Goal: Find contact information: Find contact information

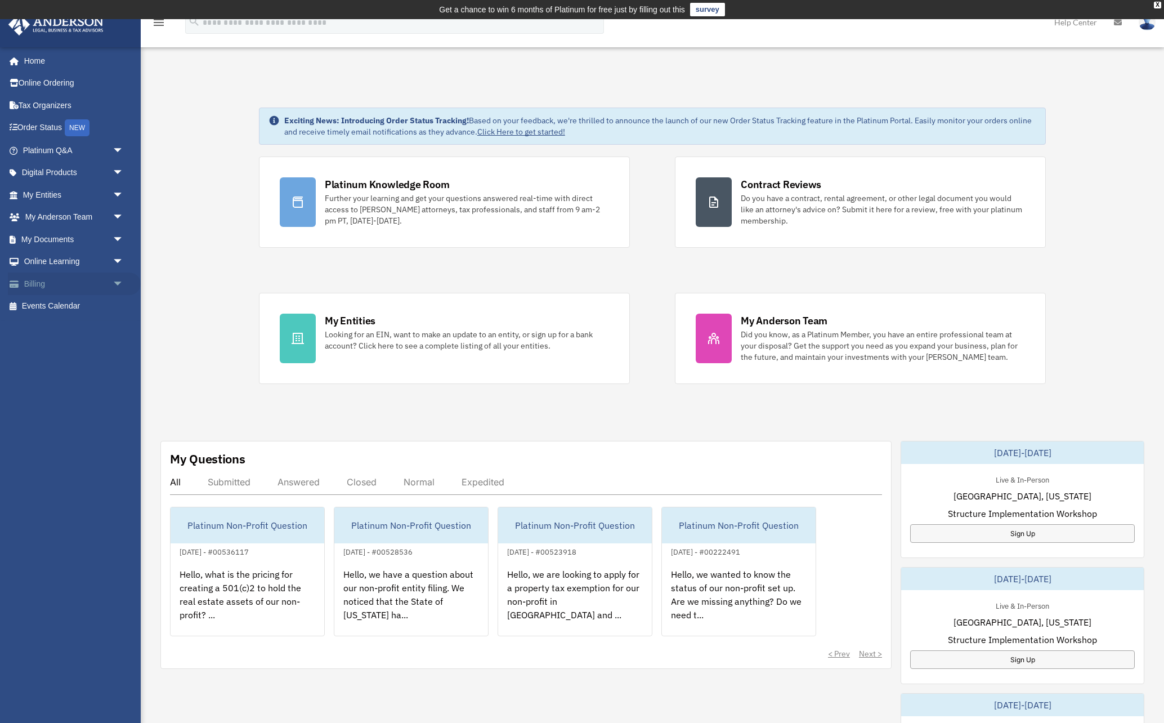
click at [35, 284] on link "Billing arrow_drop_down" at bounding box center [74, 283] width 133 height 23
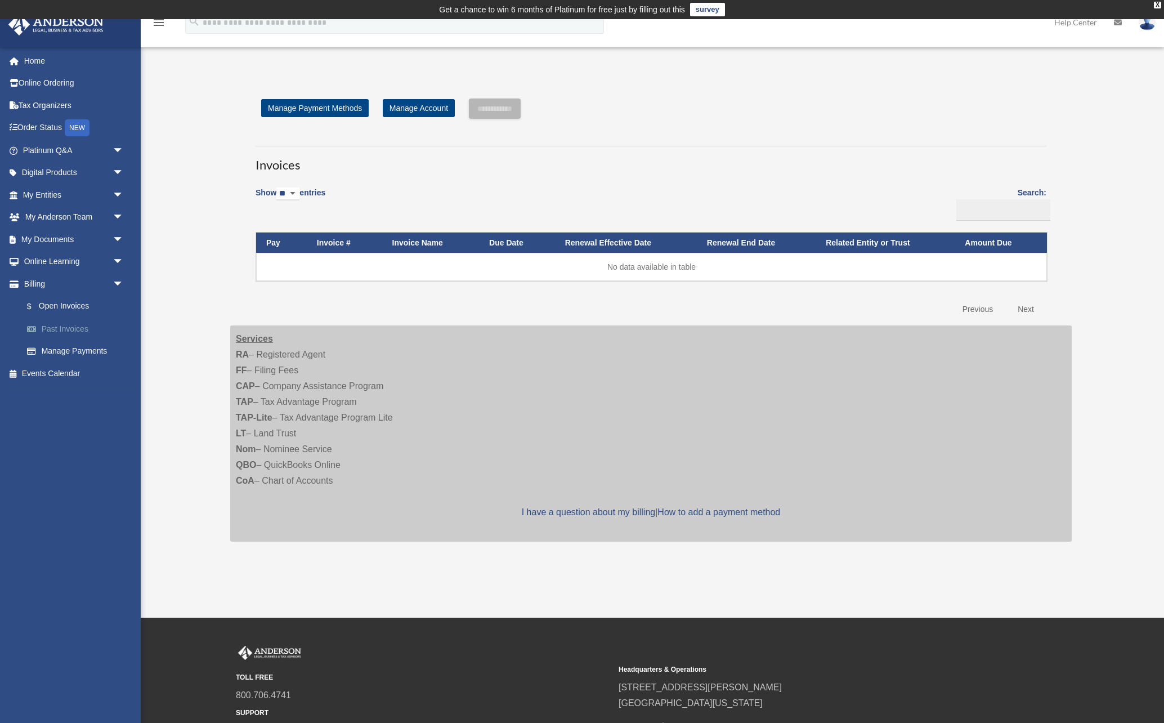
click at [66, 330] on link "Past Invoices" at bounding box center [78, 328] width 125 height 23
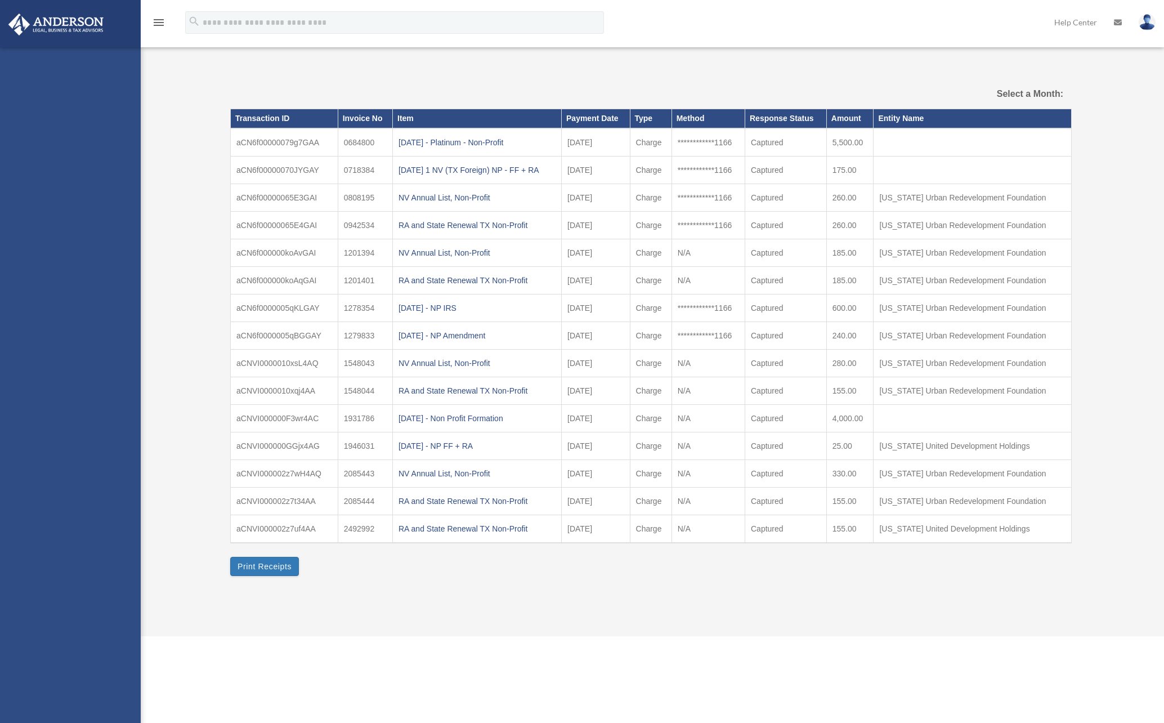
select select
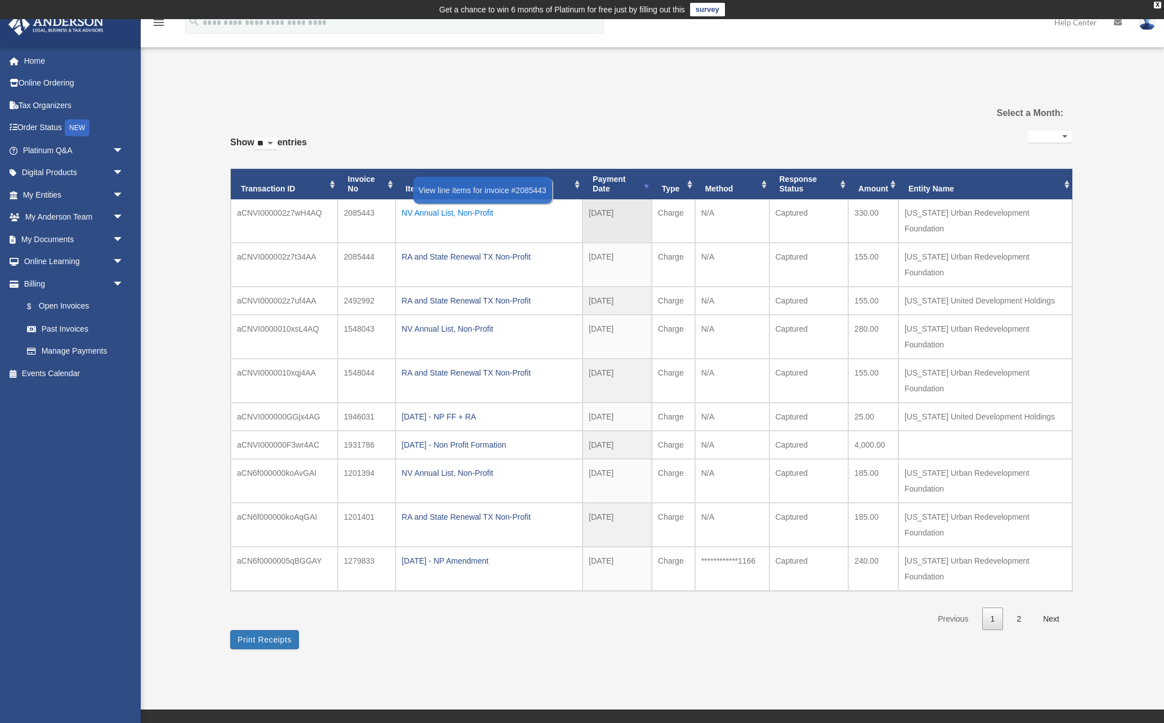
click at [466, 214] on div "NV Annual List, Non-Profit" at bounding box center [489, 213] width 174 height 16
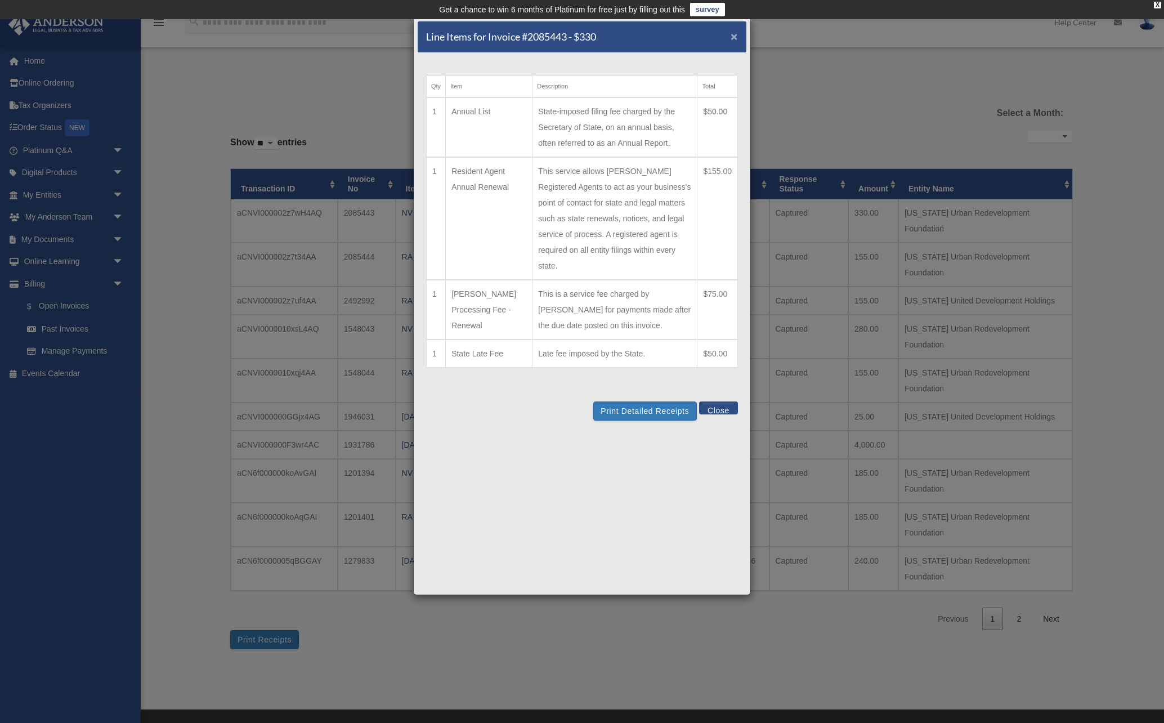
click at [734, 38] on span "×" at bounding box center [734, 36] width 7 height 13
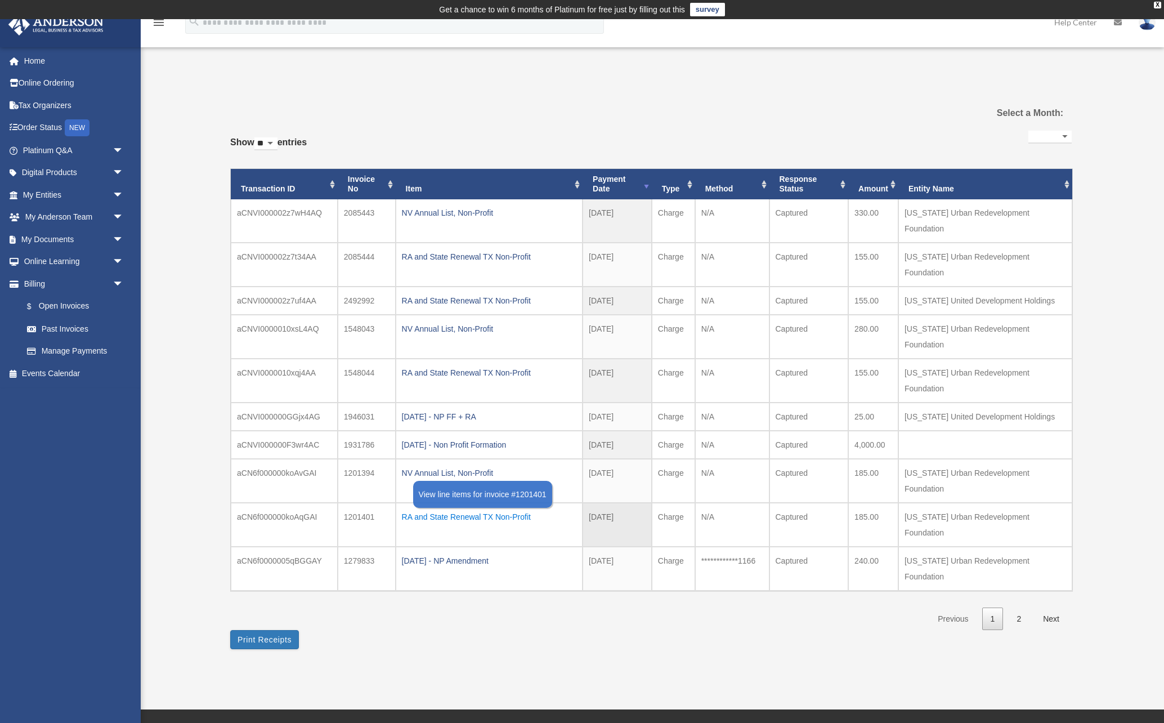
click at [471, 509] on div "RA and State Renewal TX Non-Profit" at bounding box center [489, 517] width 174 height 16
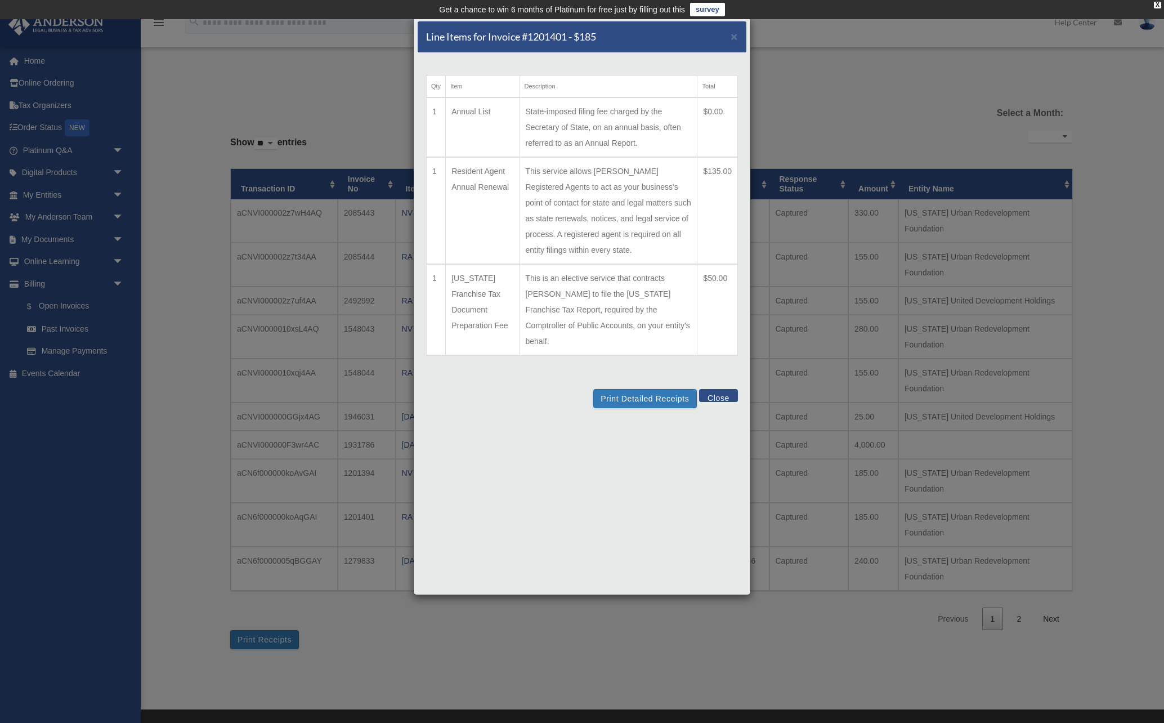
scroll to position [3, 0]
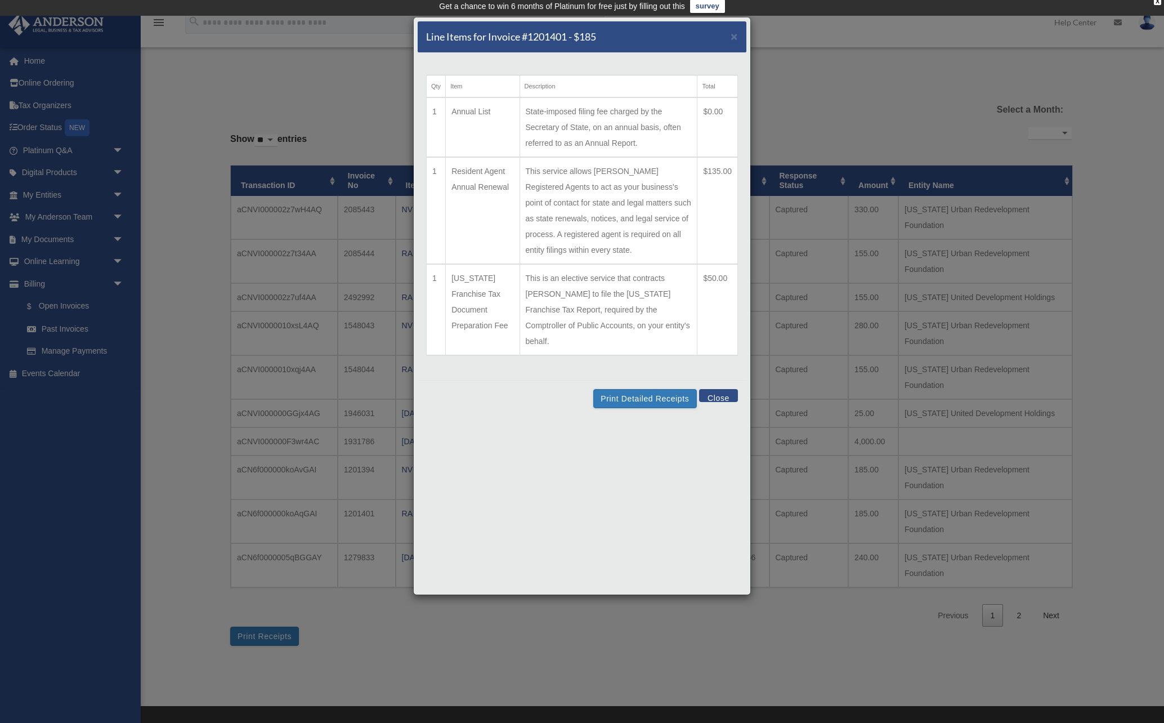
click at [738, 38] on div "Line Items for Invoice #1201401 - $185 ×" at bounding box center [582, 37] width 329 height 32
click at [736, 38] on span "×" at bounding box center [734, 36] width 7 height 13
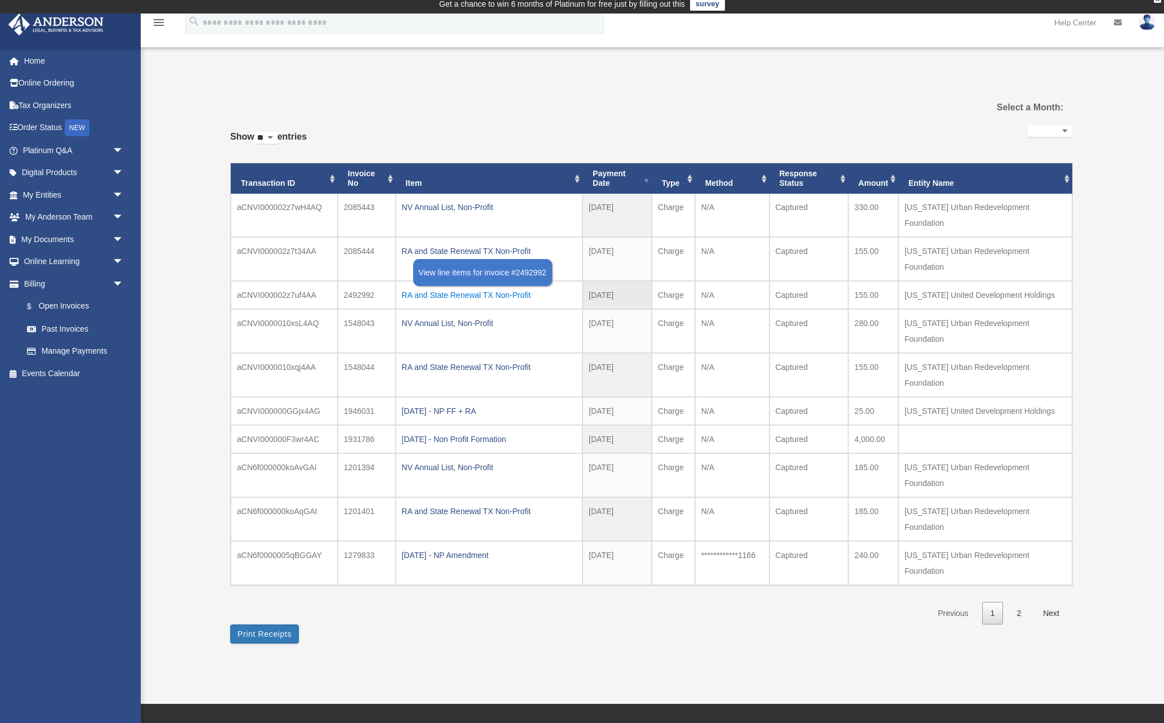
click at [506, 287] on div "RA and State Renewal TX Non-Profit" at bounding box center [489, 295] width 174 height 16
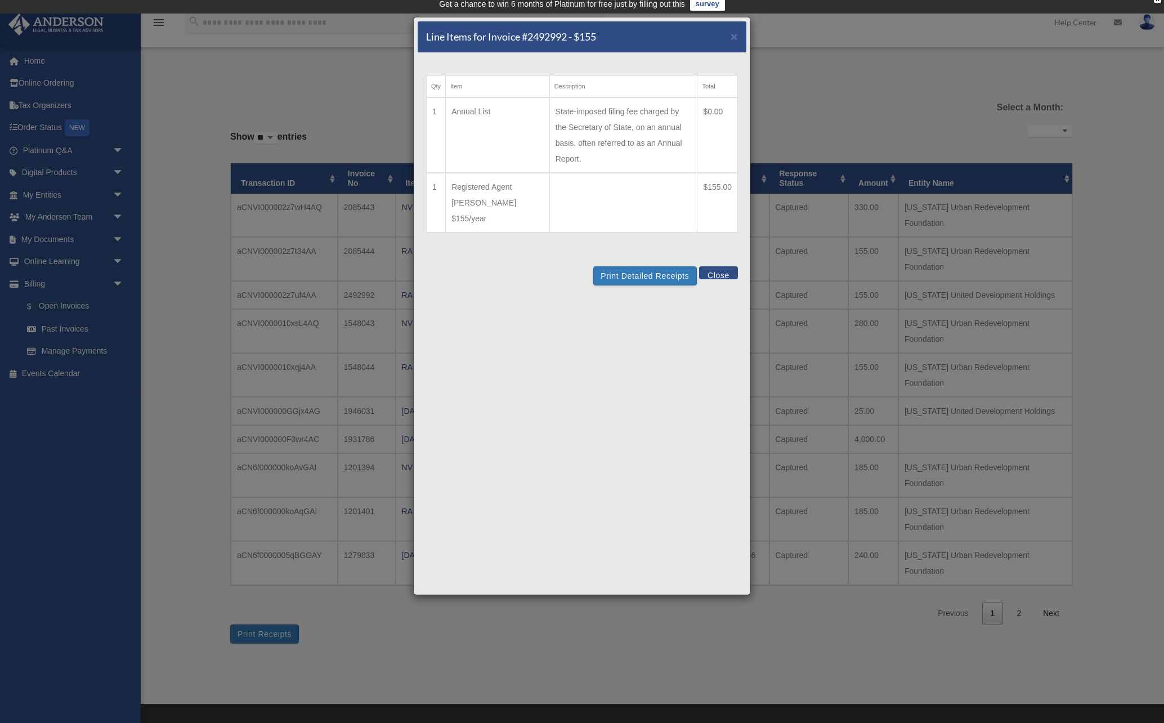
click at [718, 266] on button "Close" at bounding box center [718, 272] width 39 height 13
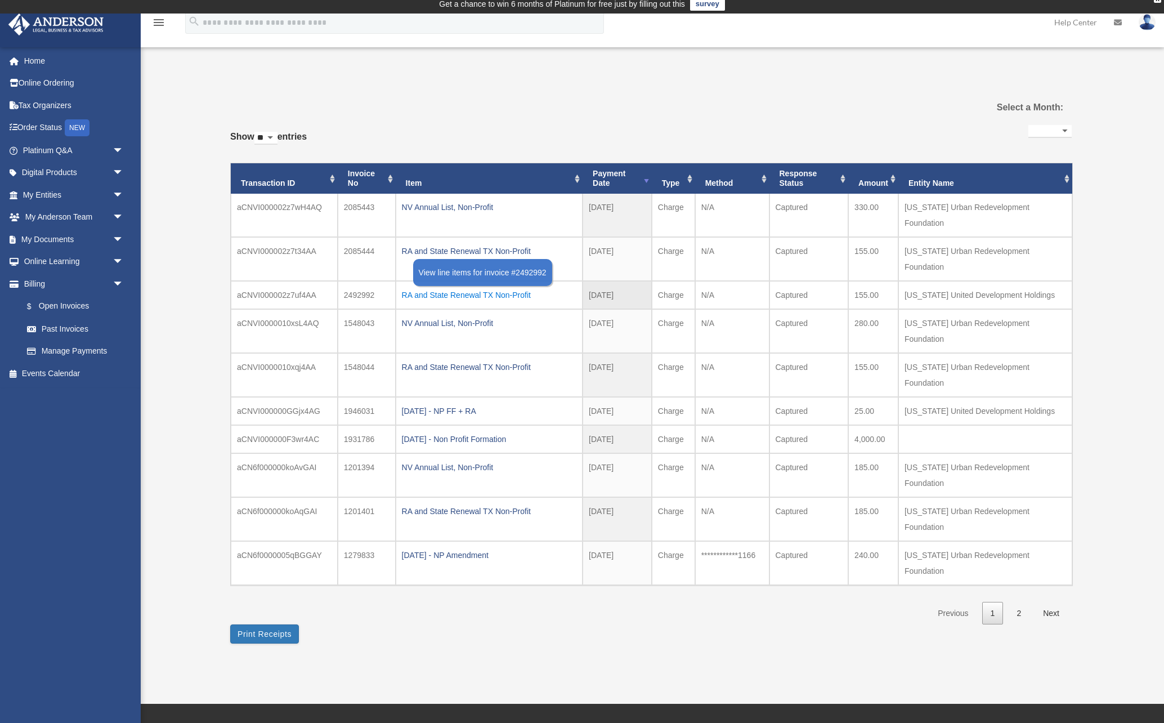
click at [522, 287] on div "RA and State Renewal TX Non-Profit" at bounding box center [489, 295] width 174 height 16
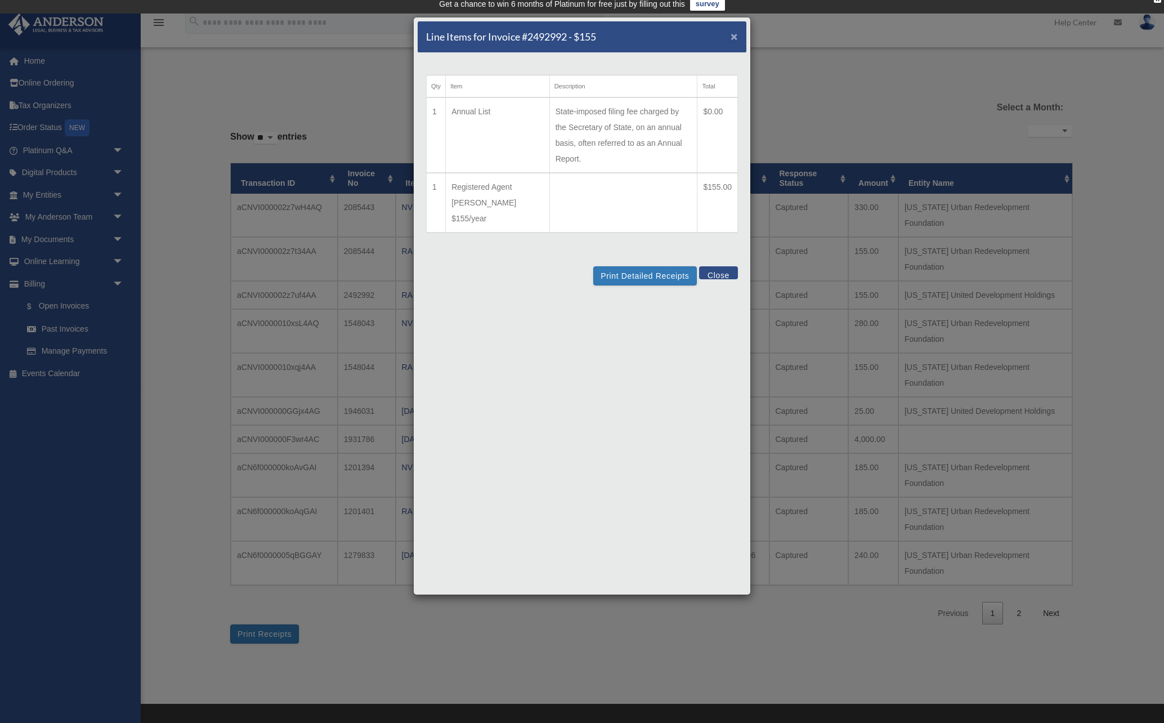
click at [734, 38] on span "×" at bounding box center [734, 36] width 7 height 13
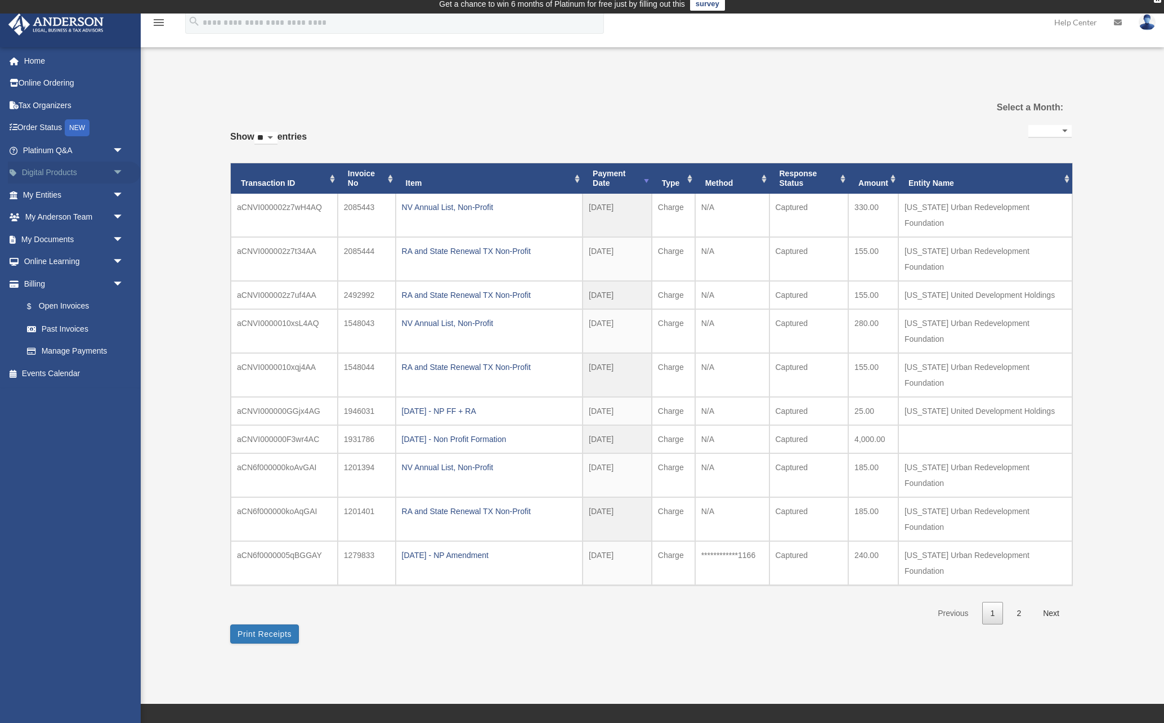
click at [119, 173] on span "arrow_drop_down" at bounding box center [124, 173] width 23 height 23
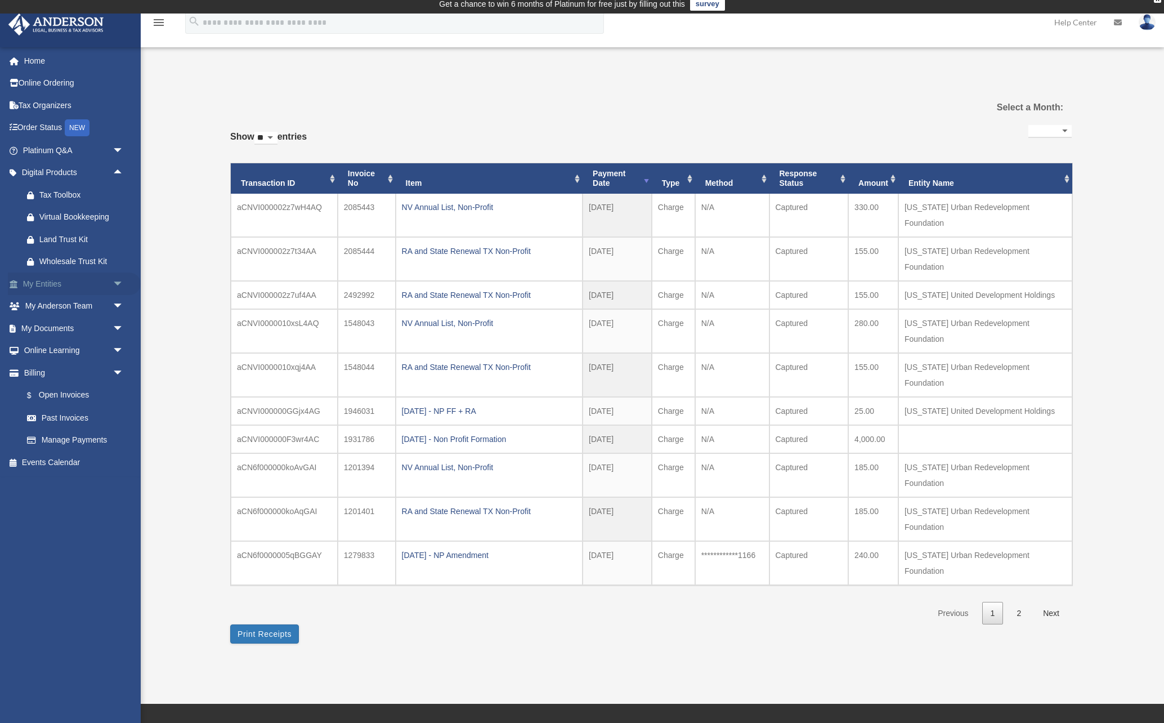
click at [122, 288] on span "arrow_drop_down" at bounding box center [124, 283] width 23 height 23
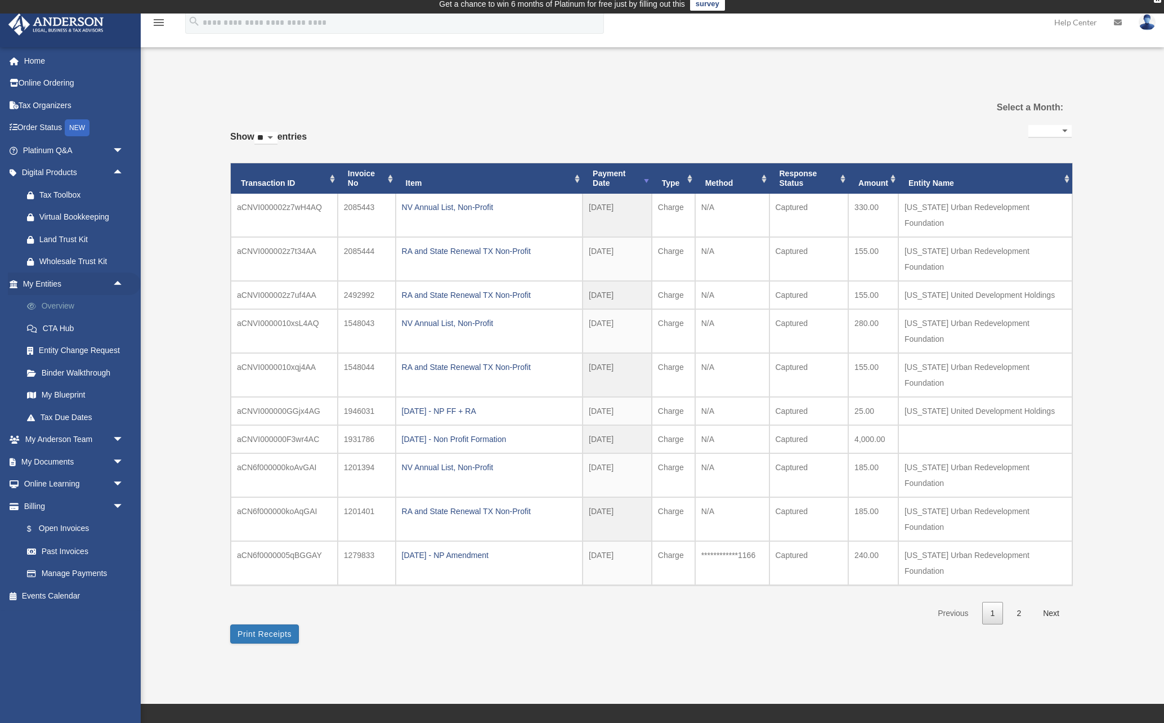
click at [62, 306] on link "Overview" at bounding box center [78, 306] width 125 height 23
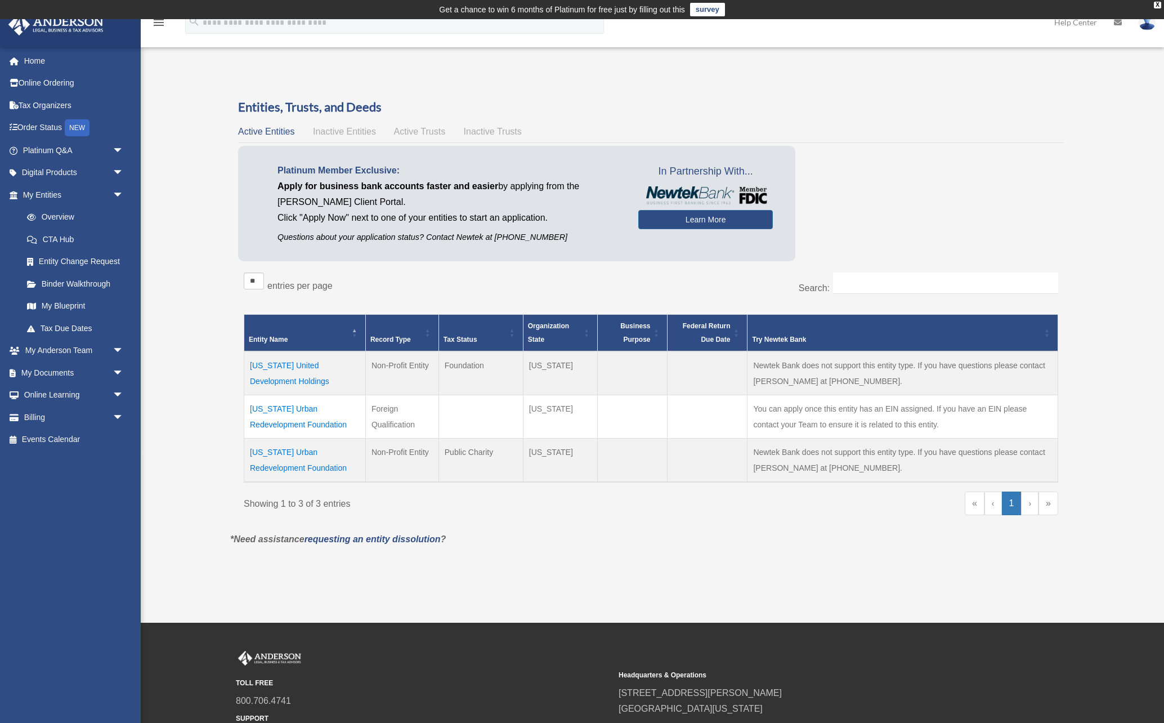
click at [289, 366] on td "Texas United Development Holdings" at bounding box center [305, 373] width 122 height 44
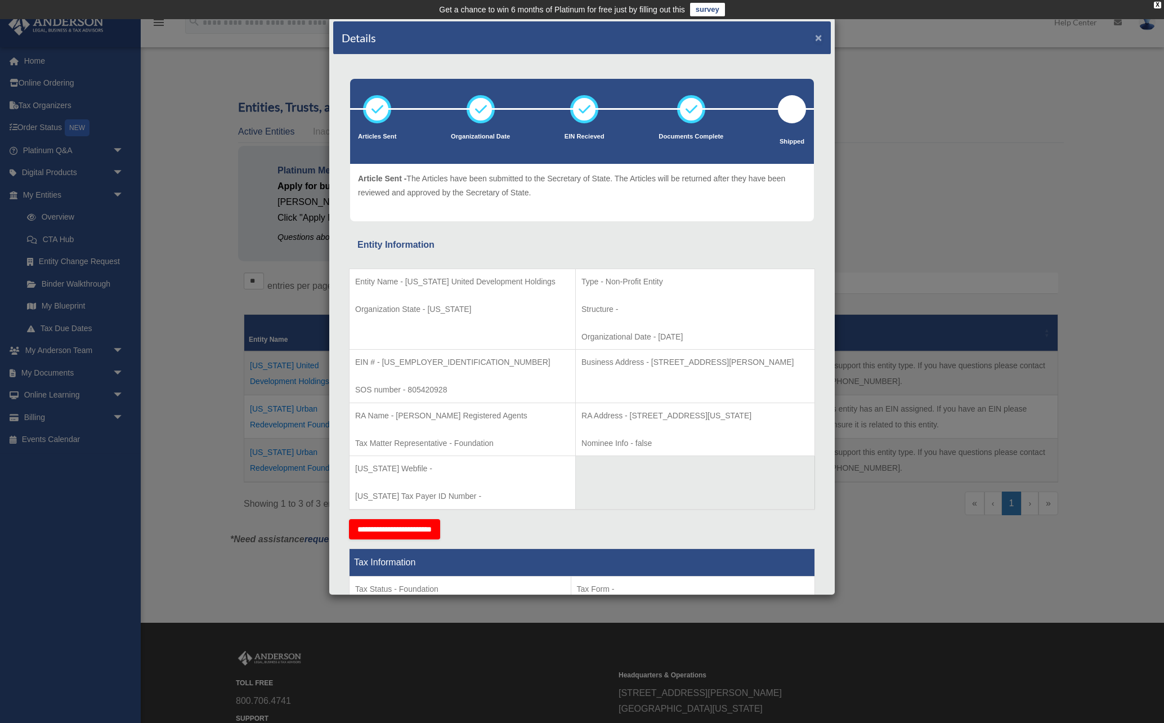
click at [817, 39] on button "×" at bounding box center [818, 38] width 7 height 12
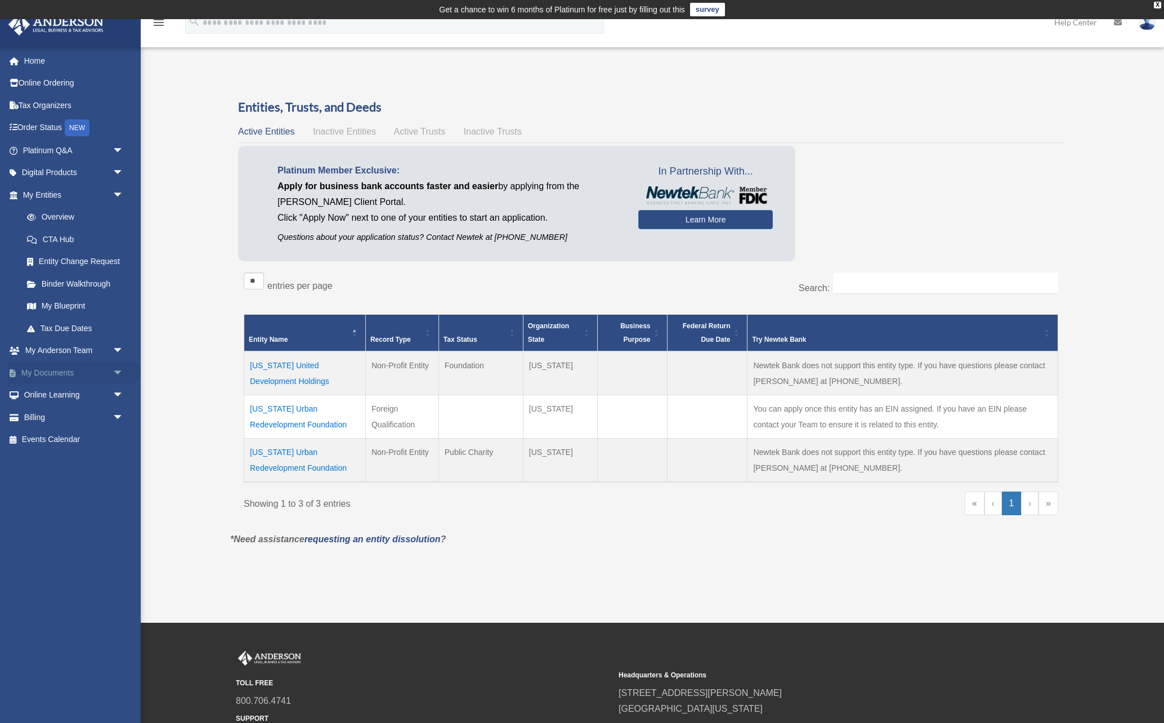
click at [119, 372] on span "arrow_drop_down" at bounding box center [124, 372] width 23 height 23
click at [55, 400] on link "Box" at bounding box center [78, 395] width 125 height 23
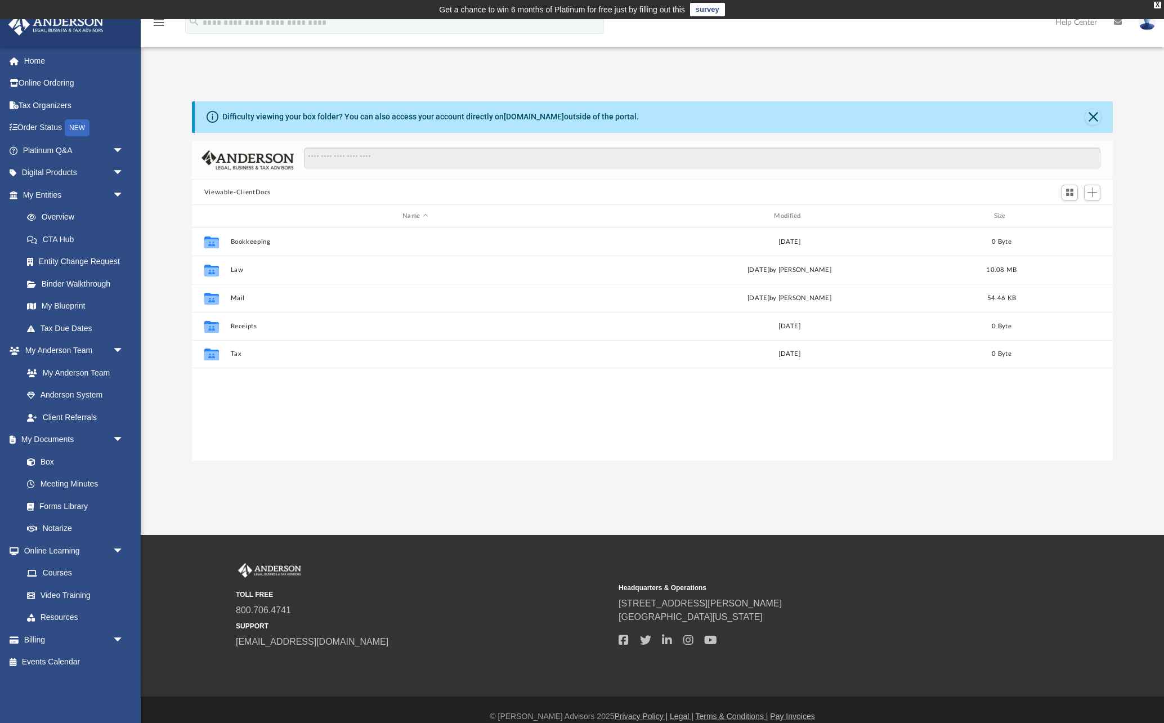
scroll to position [256, 921]
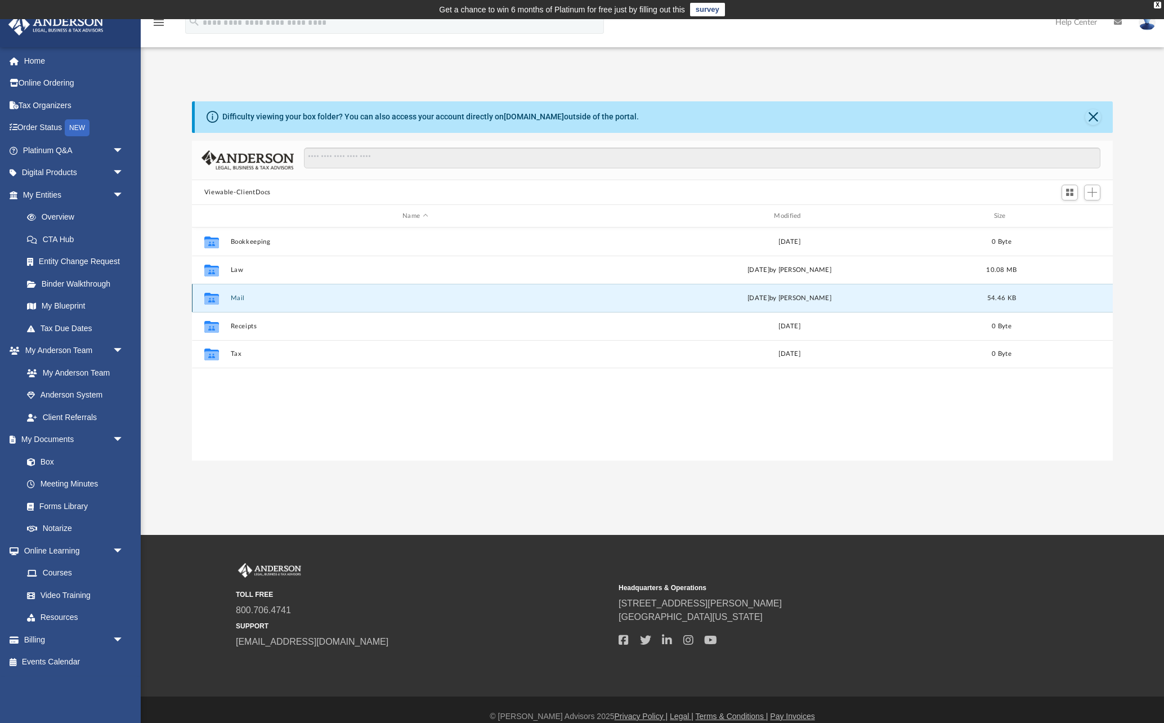
click at [237, 299] on button "Mail" at bounding box center [414, 297] width 369 height 7
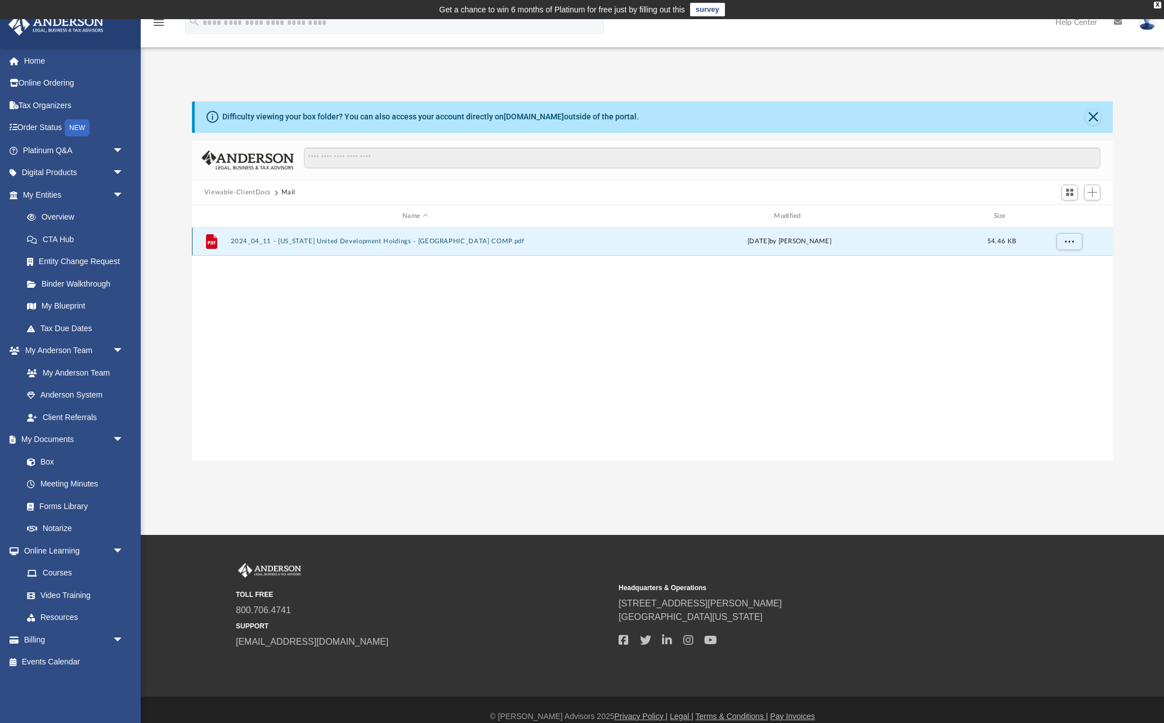
click at [319, 243] on button "2024_04_11 - Texas United Development Holdings - TX COMP.pdf" at bounding box center [414, 241] width 369 height 7
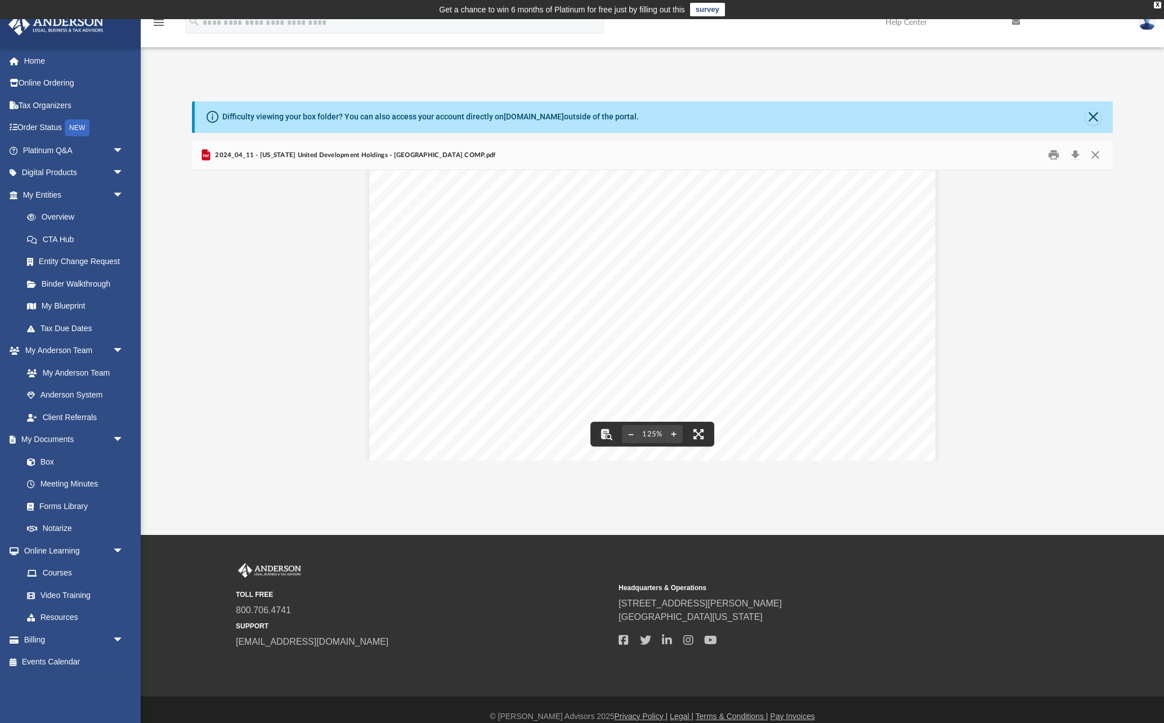
scroll to position [0, 0]
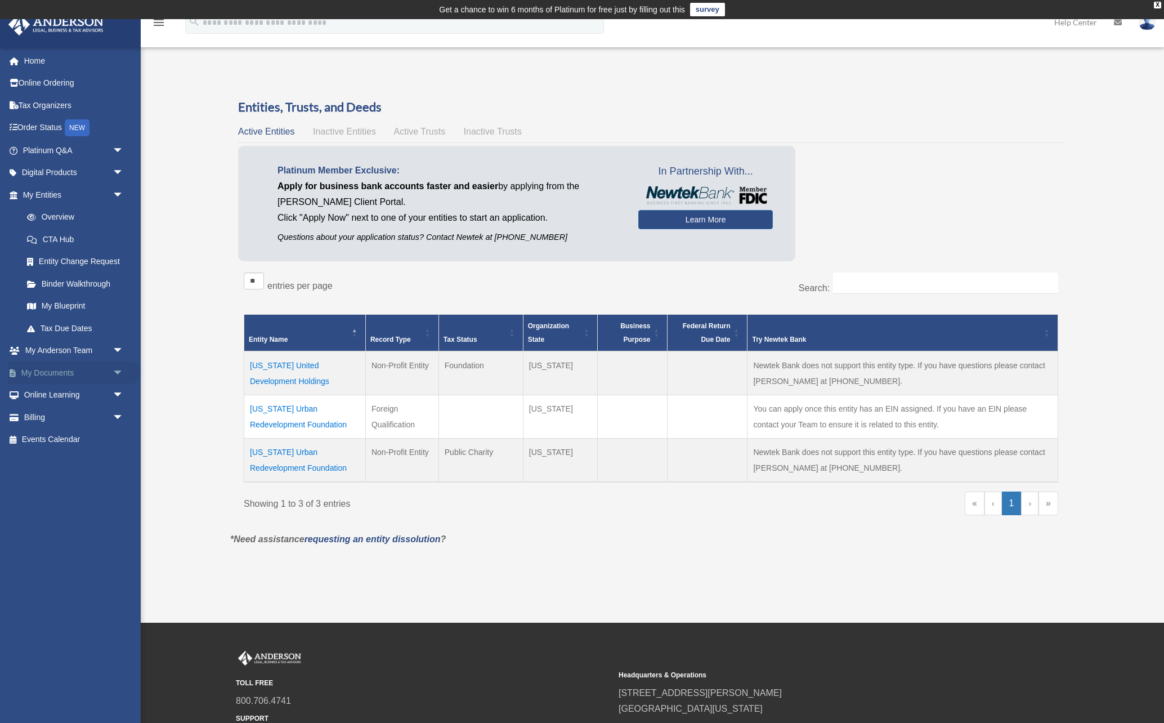
click at [118, 376] on span "arrow_drop_down" at bounding box center [124, 372] width 23 height 23
click at [58, 399] on link "Box" at bounding box center [78, 395] width 125 height 23
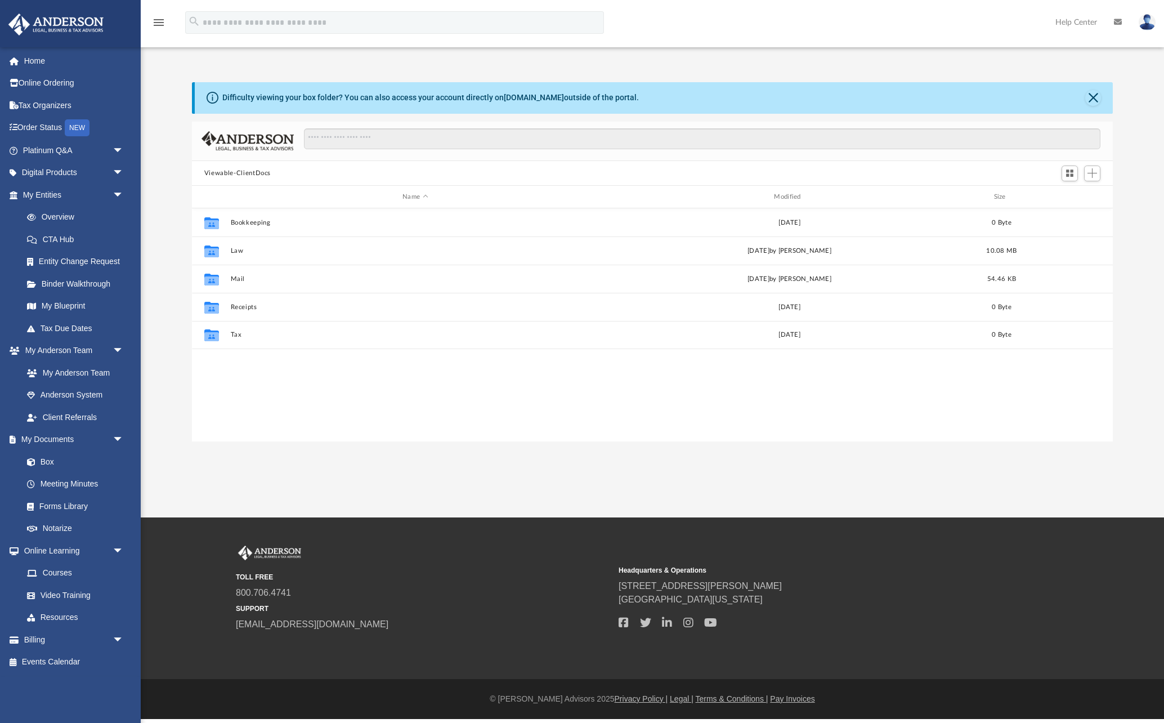
scroll to position [256, 921]
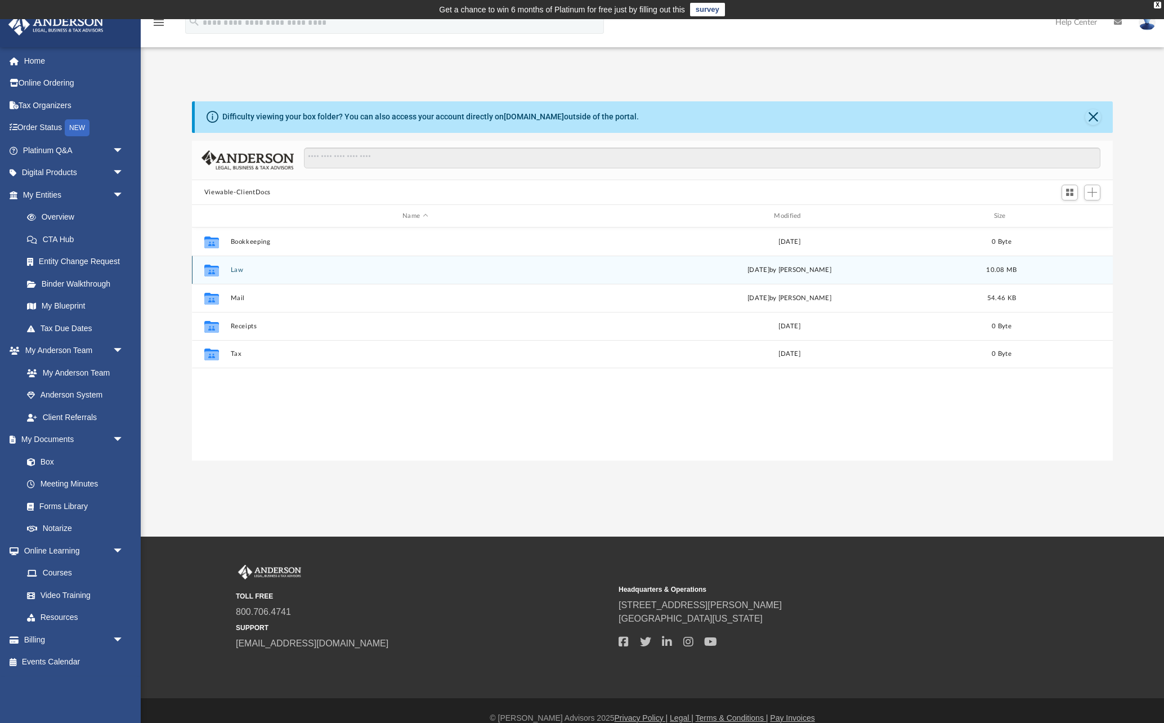
click at [234, 271] on button "Law" at bounding box center [414, 269] width 369 height 7
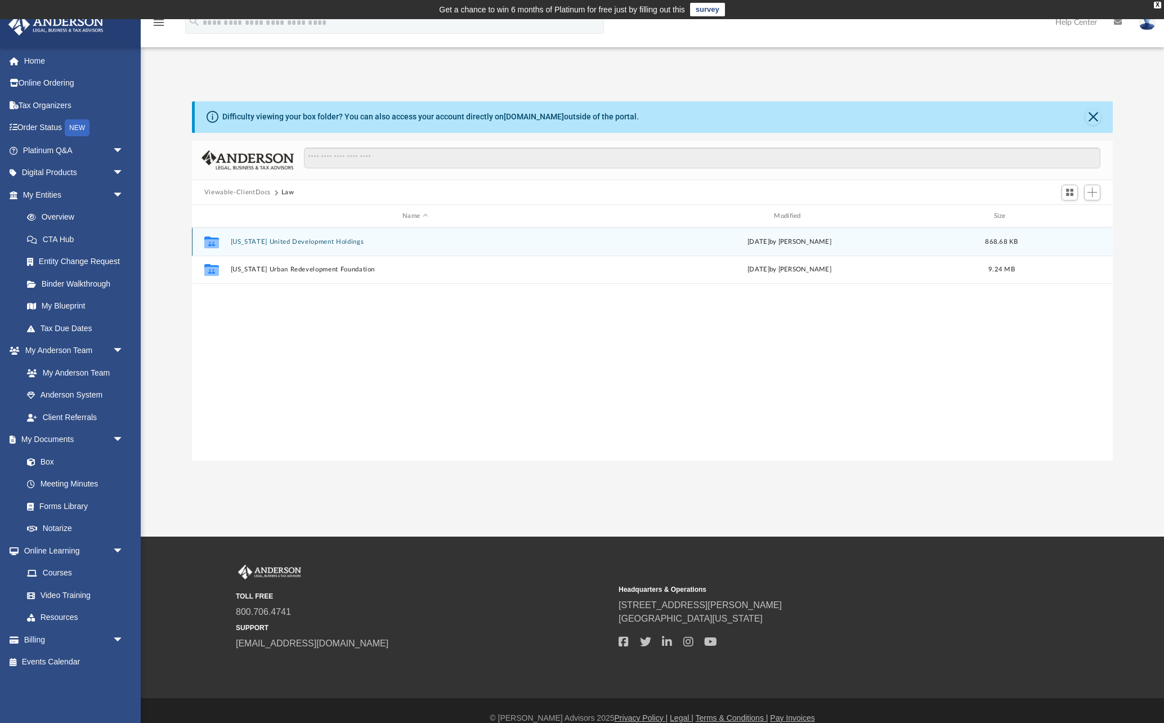
click at [295, 243] on button "Texas United Development Holdings" at bounding box center [414, 241] width 369 height 7
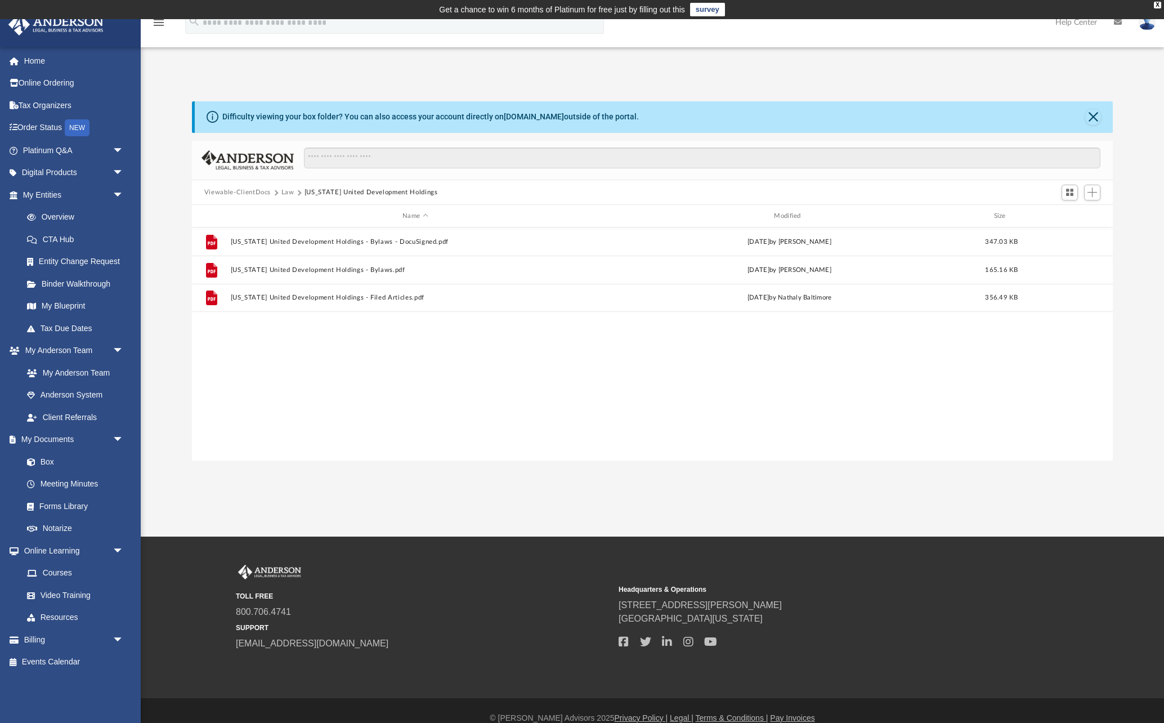
click at [259, 194] on button "Viewable-ClientDocs" at bounding box center [237, 192] width 66 height 10
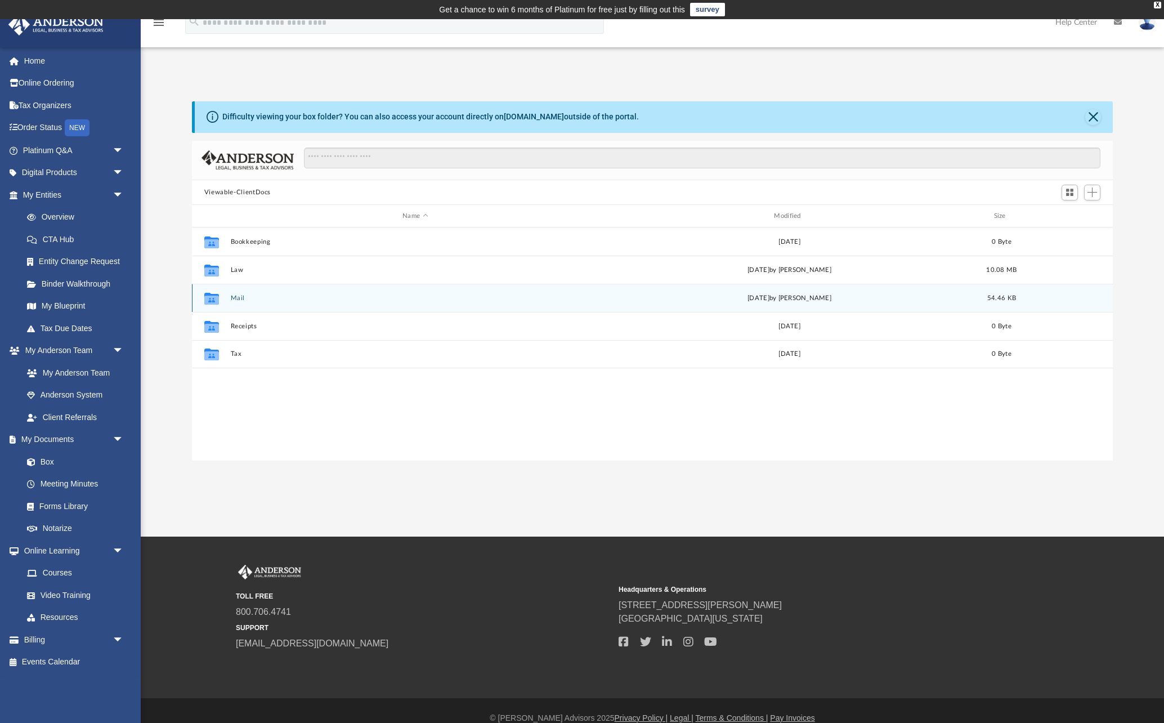
click at [235, 301] on button "Mail" at bounding box center [414, 297] width 369 height 7
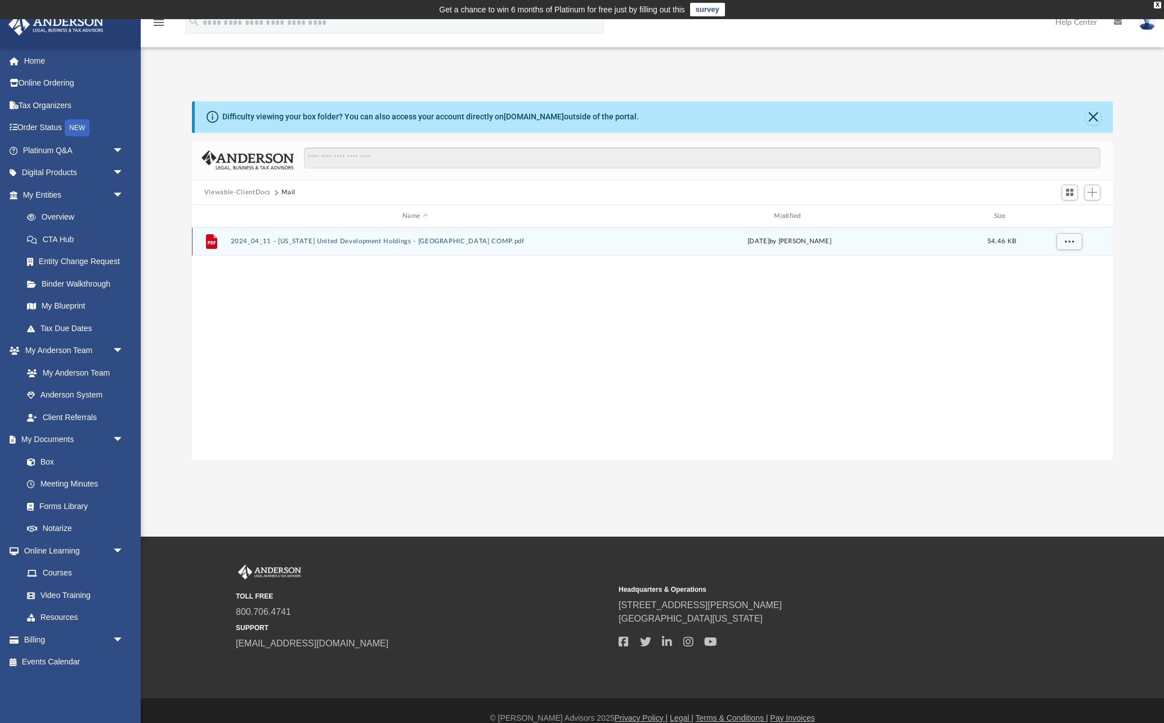
click at [308, 241] on button "2024_04_11 - Texas United Development Holdings - TX COMP.pdf" at bounding box center [414, 241] width 369 height 7
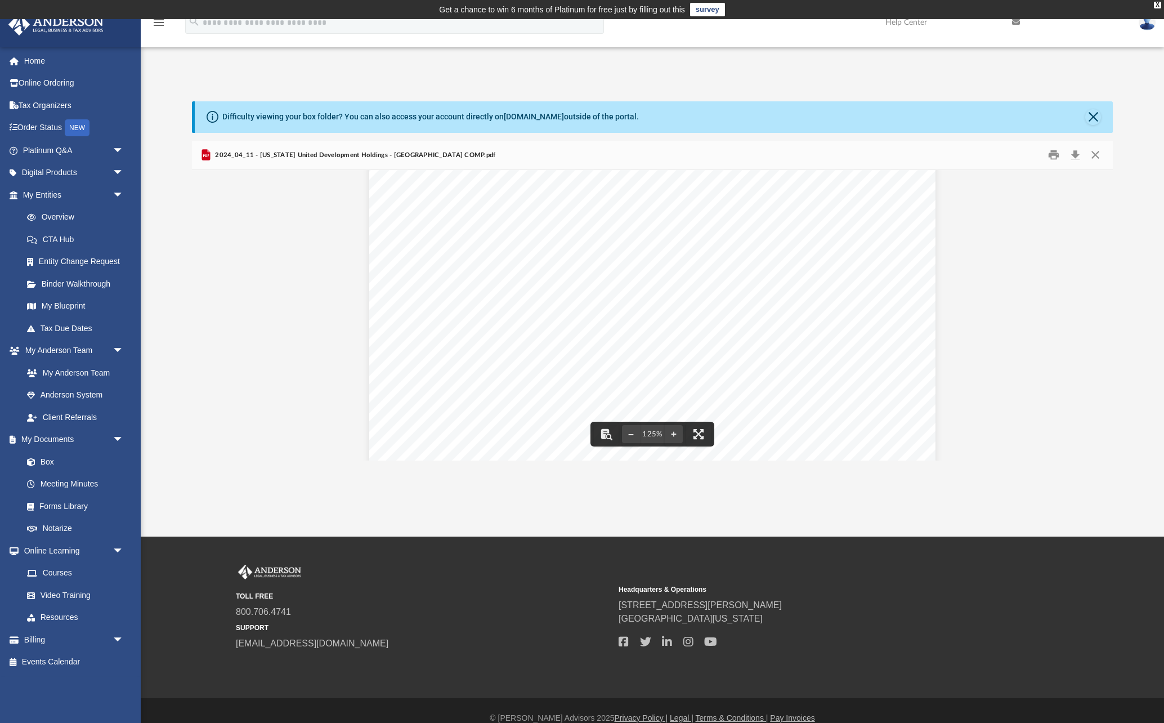
scroll to position [0, 0]
click at [1097, 117] on button "Close" at bounding box center [1093, 117] width 16 height 16
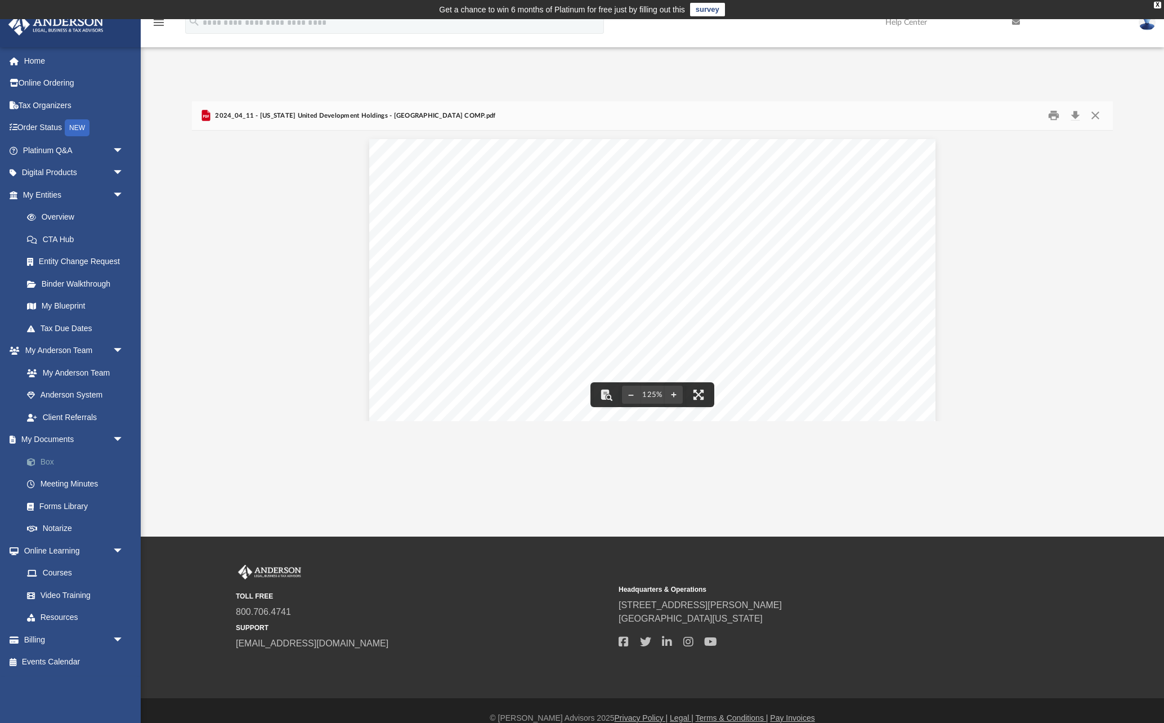
click at [48, 461] on link "Box" at bounding box center [78, 461] width 125 height 23
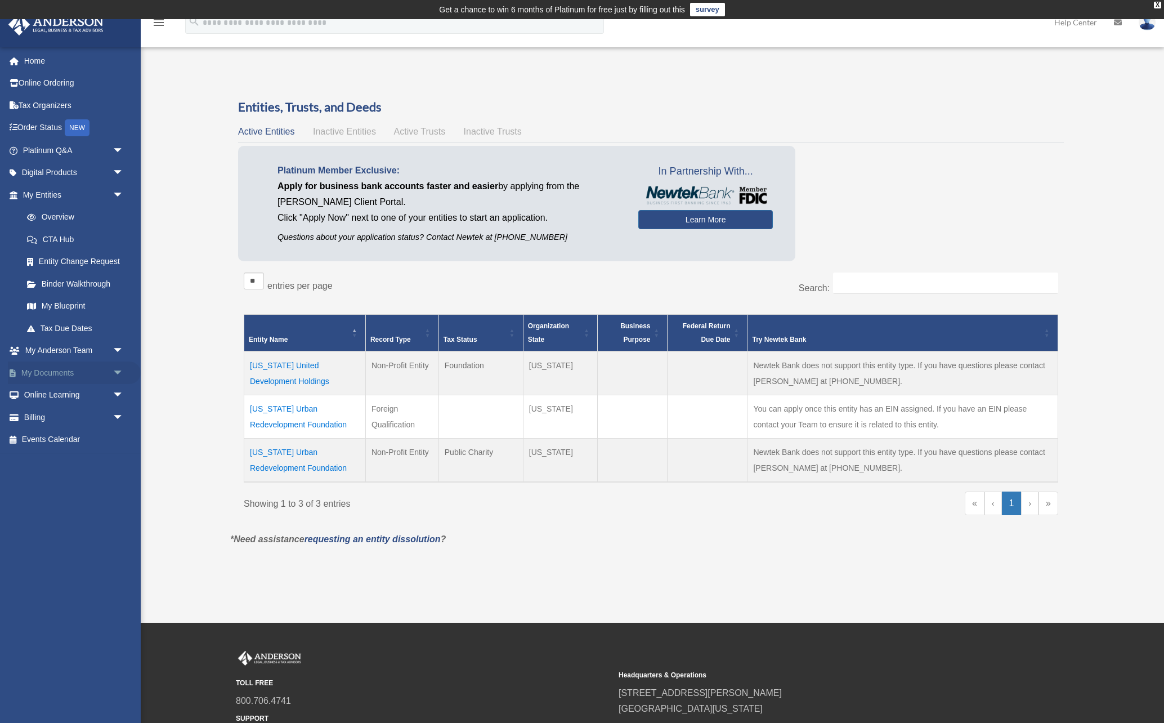
click at [119, 374] on span "arrow_drop_down" at bounding box center [124, 372] width 23 height 23
click at [50, 396] on link "Box" at bounding box center [78, 395] width 125 height 23
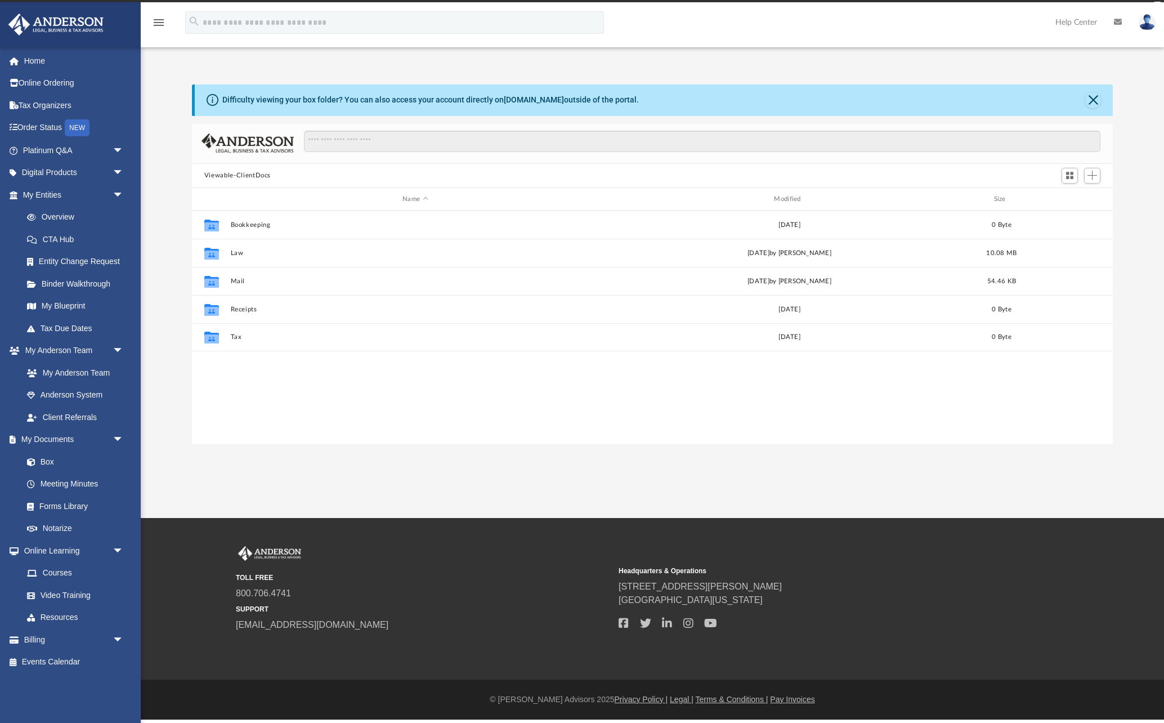
scroll to position [256, 921]
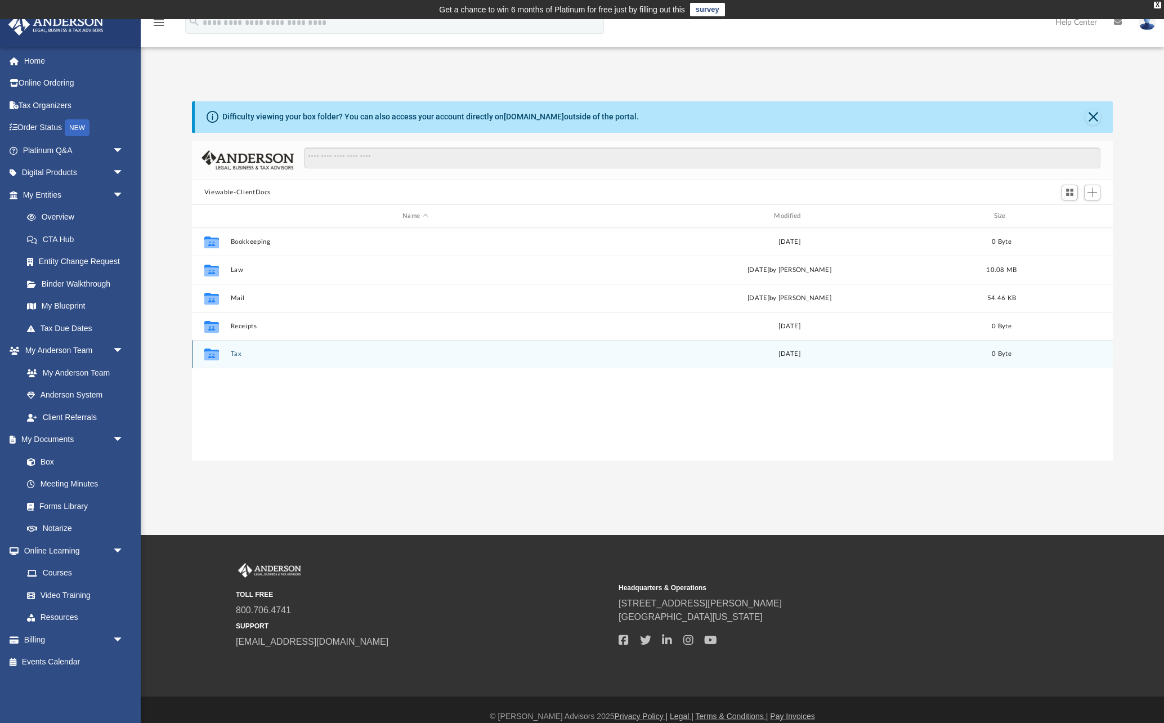
click at [237, 356] on button "Tax" at bounding box center [414, 354] width 369 height 7
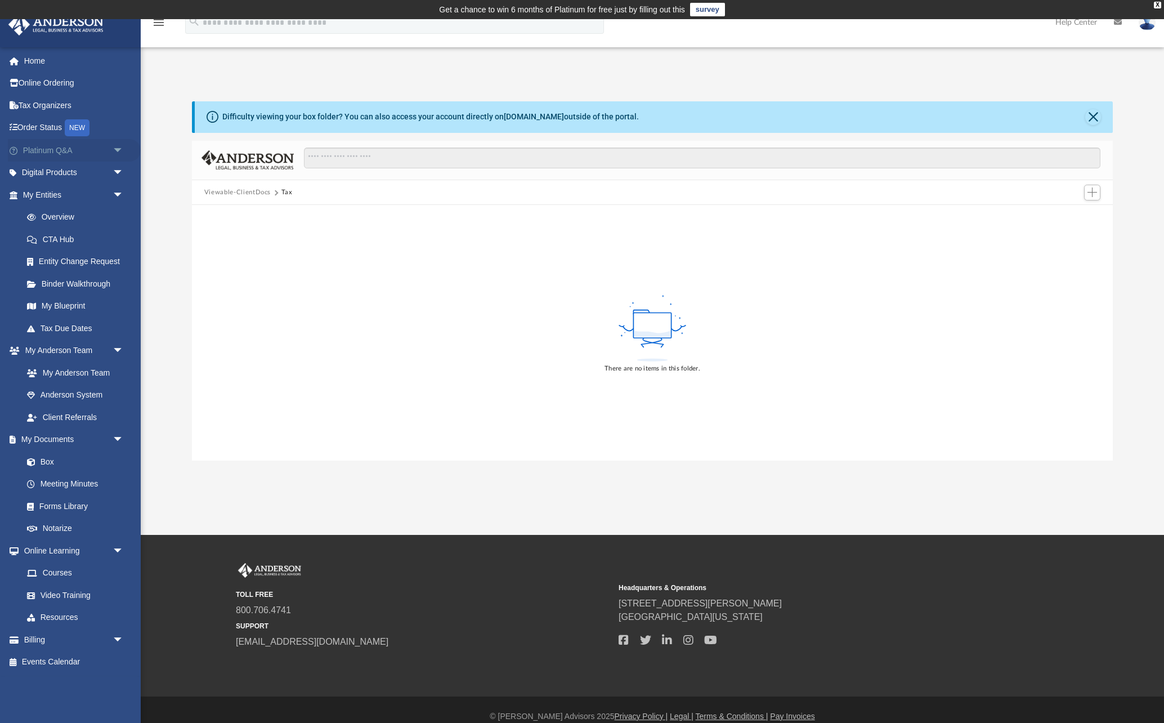
click at [72, 149] on link "Platinum Q&A arrow_drop_down" at bounding box center [74, 150] width 133 height 23
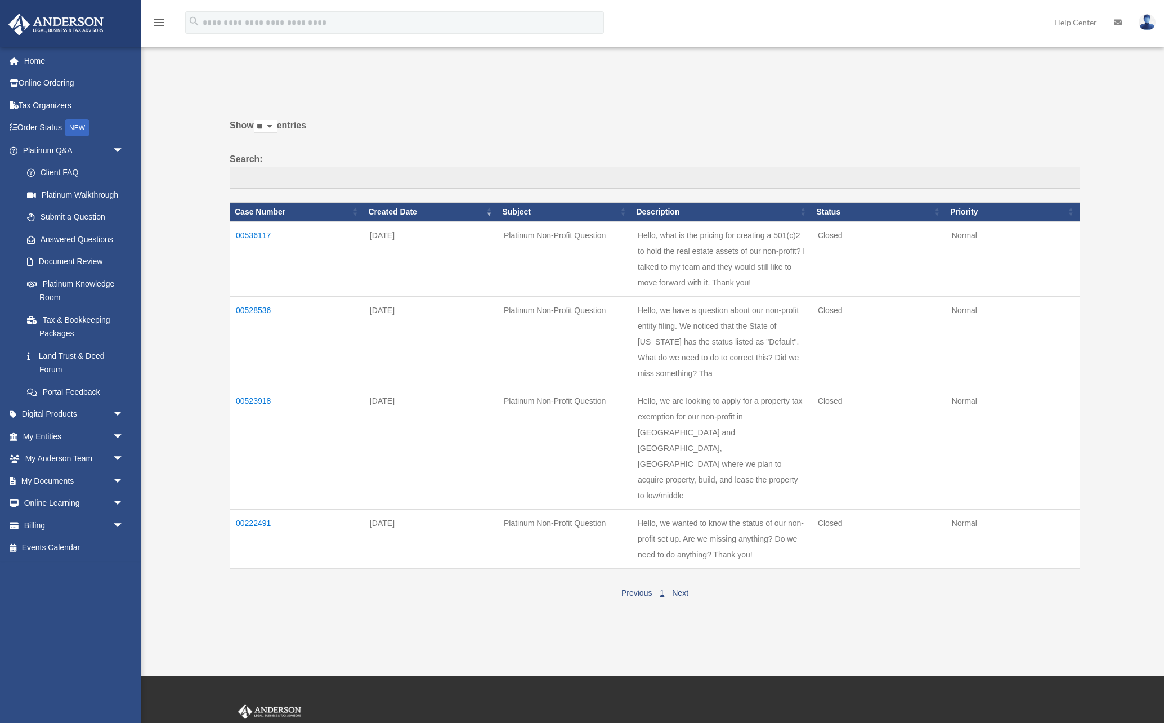
click at [120, 152] on span "arrow_drop_down" at bounding box center [124, 150] width 23 height 23
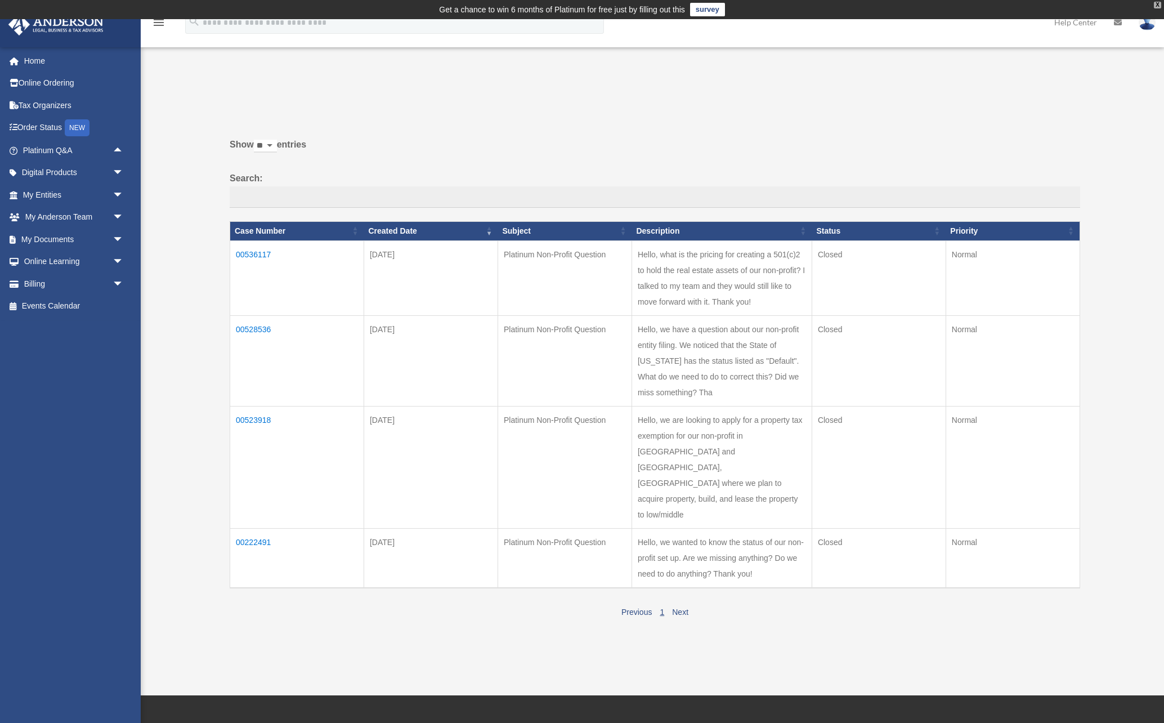
click at [1160, 6] on div "X" at bounding box center [1157, 5] width 7 height 7
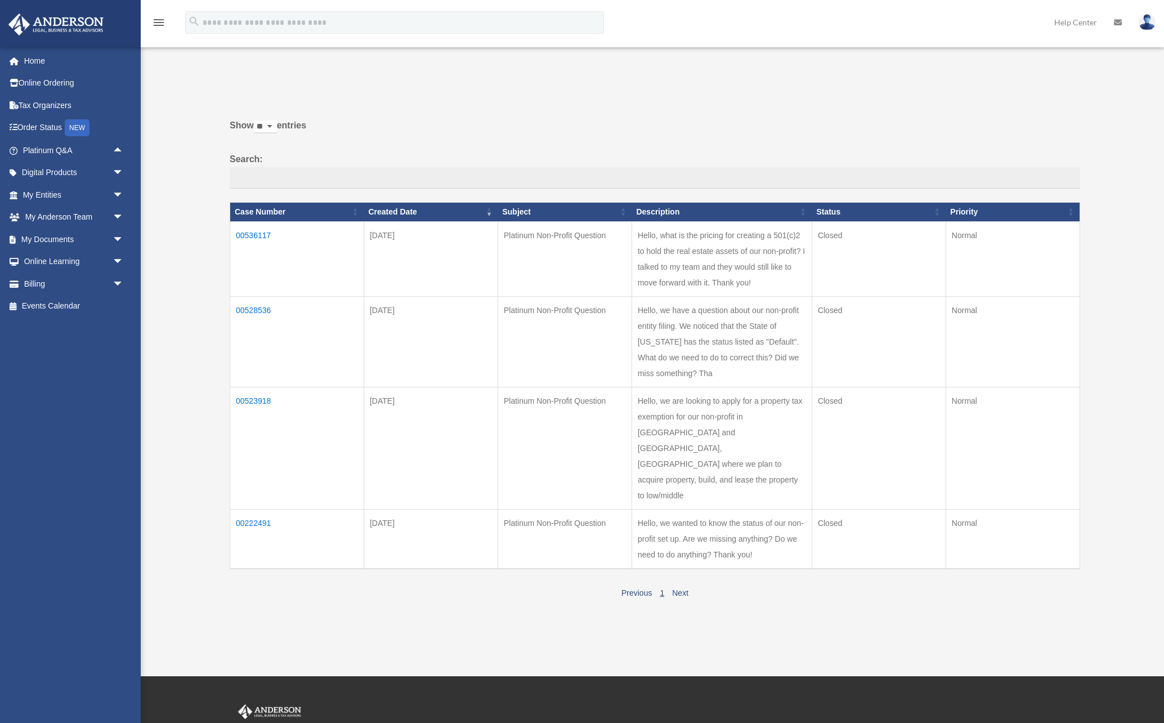
click at [1150, 27] on img at bounding box center [1147, 22] width 17 height 16
click at [1126, 138] on div "Past Questions & Answers audrey@vyrian.com Sign Out audrey@vyrian.com Home Onli…" at bounding box center [582, 338] width 1164 height 583
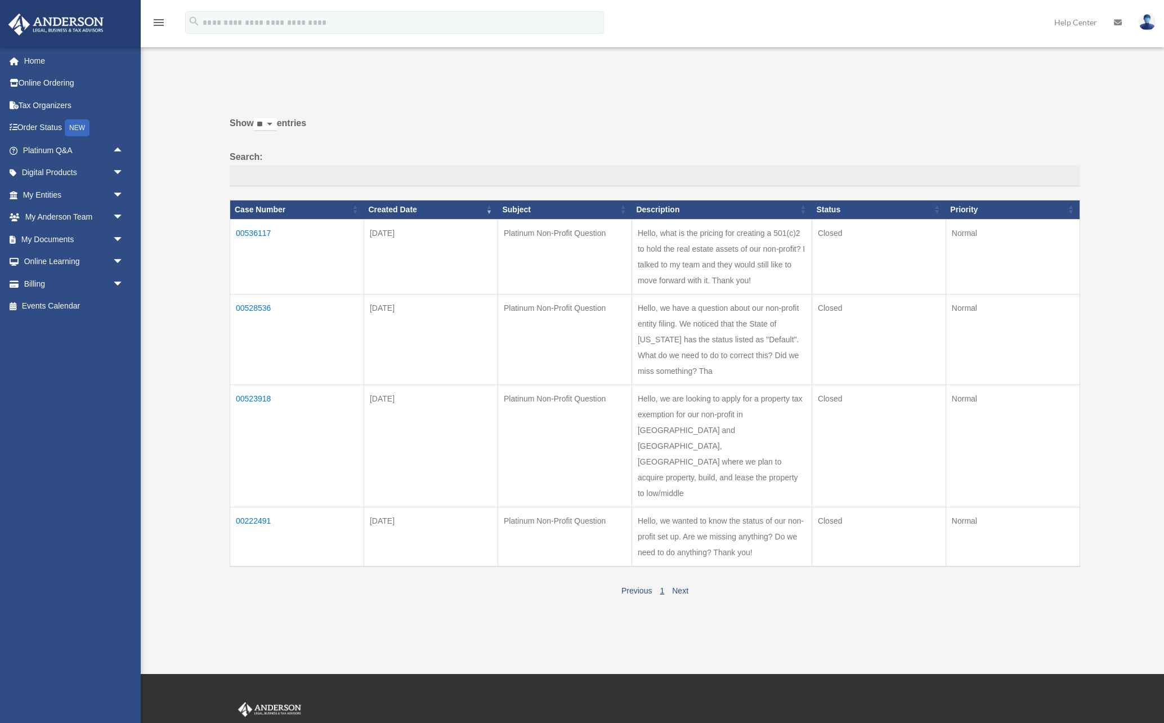
click at [1063, 23] on link "Help Center" at bounding box center [1076, 22] width 60 height 44
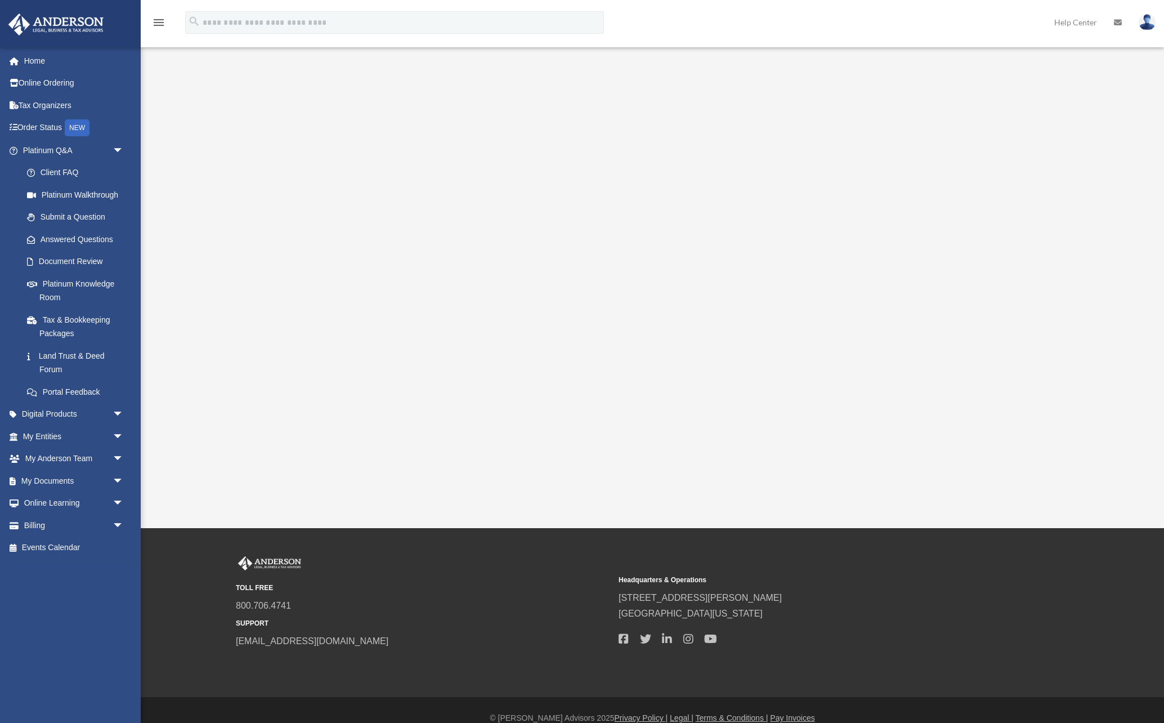
click at [164, 27] on icon "menu" at bounding box center [159, 23] width 14 height 14
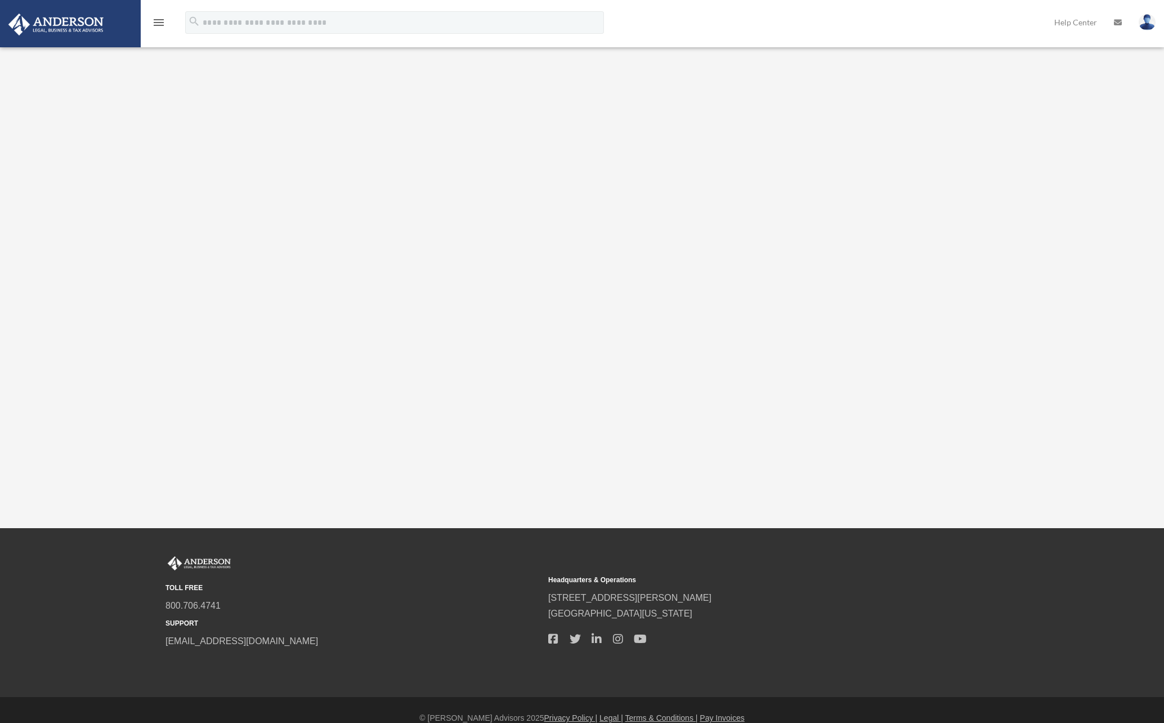
click at [161, 27] on icon "menu" at bounding box center [159, 23] width 14 height 14
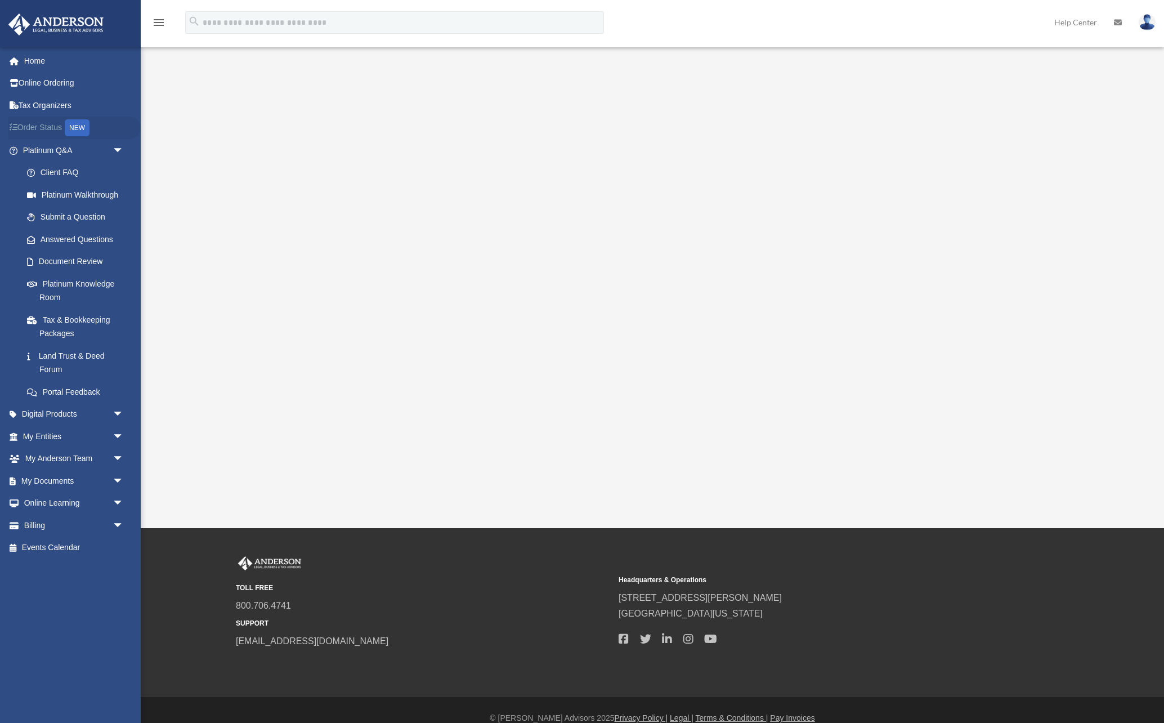
click at [47, 129] on link "Order Status NEW" at bounding box center [74, 128] width 133 height 23
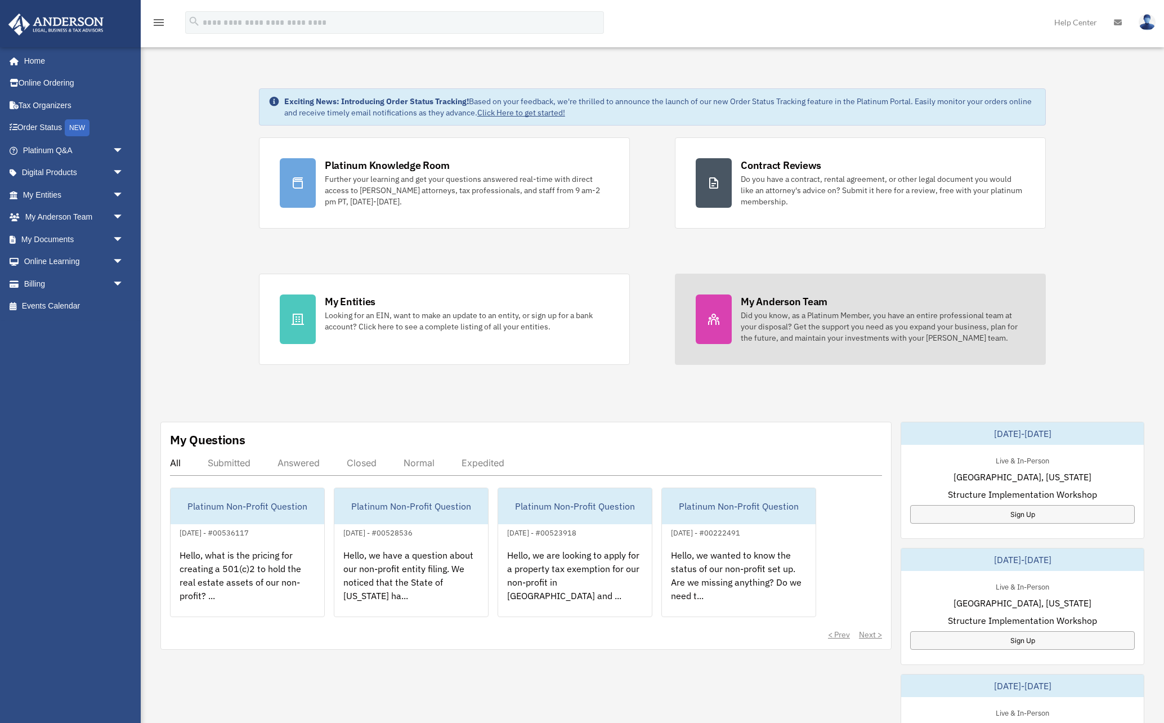
click at [835, 312] on div "Did you know, as a Platinum Member, you have an entire professional team at you…" at bounding box center [883, 327] width 284 height 34
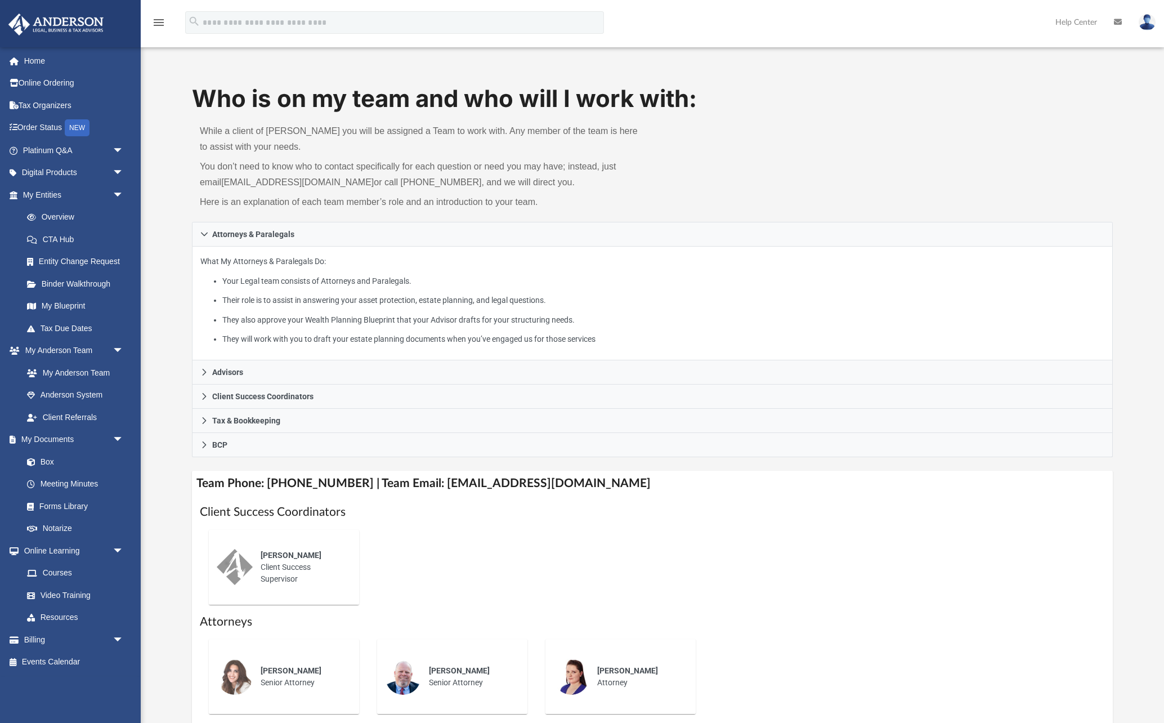
scroll to position [6, 0]
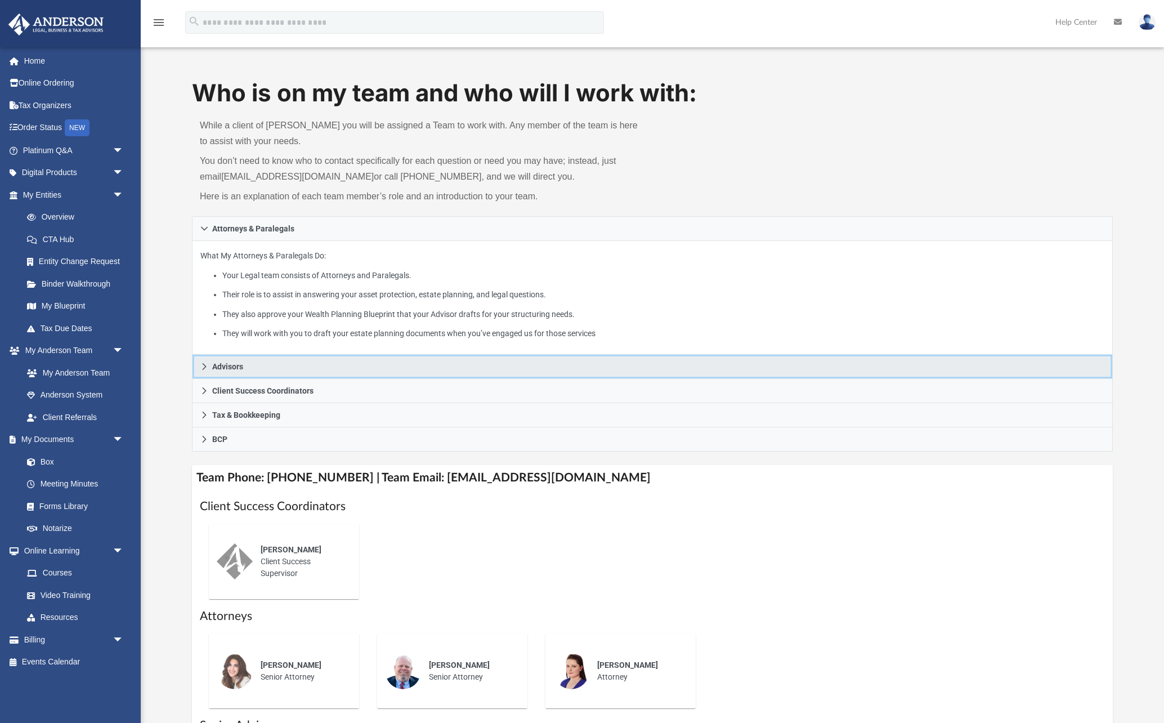
click at [196, 367] on link "Advisors" at bounding box center [652, 367] width 921 height 24
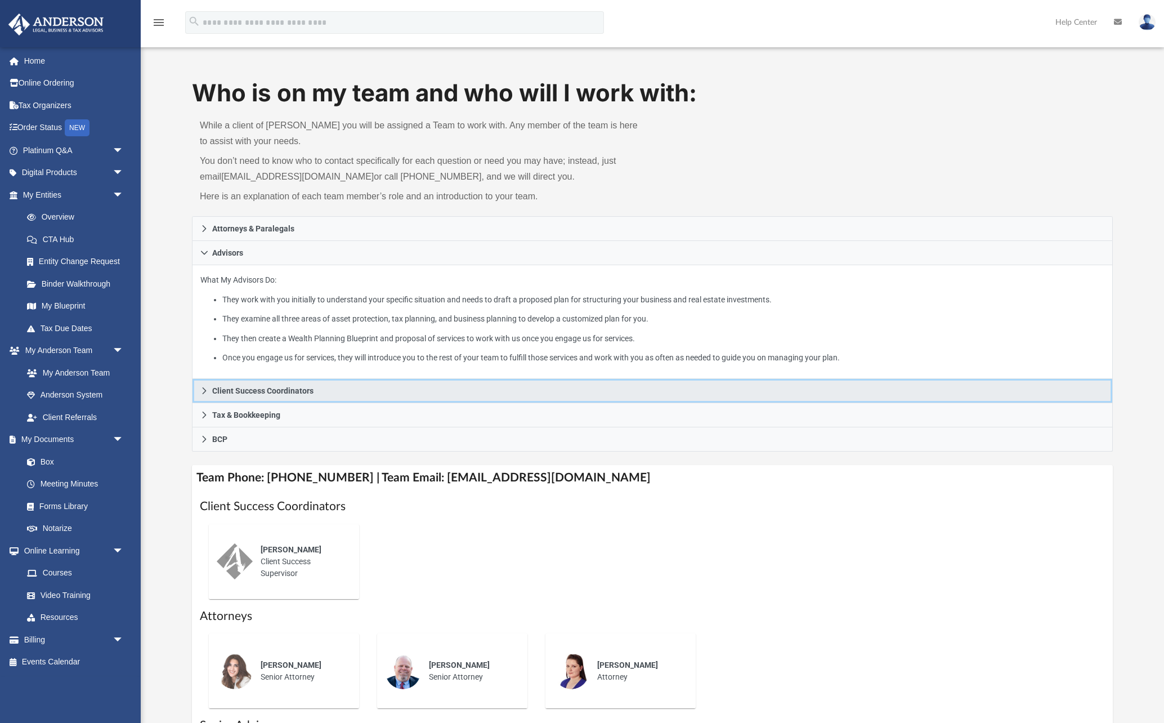
click at [203, 392] on icon at bounding box center [204, 391] width 8 height 8
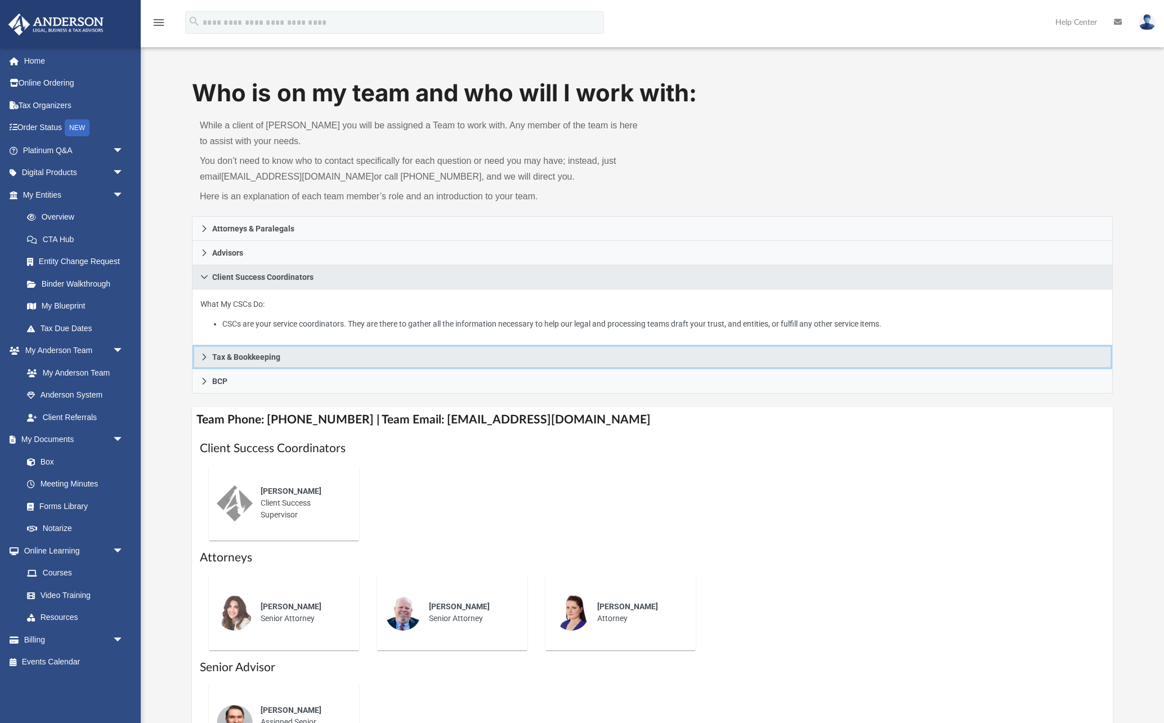
click at [206, 359] on icon at bounding box center [204, 357] width 8 height 8
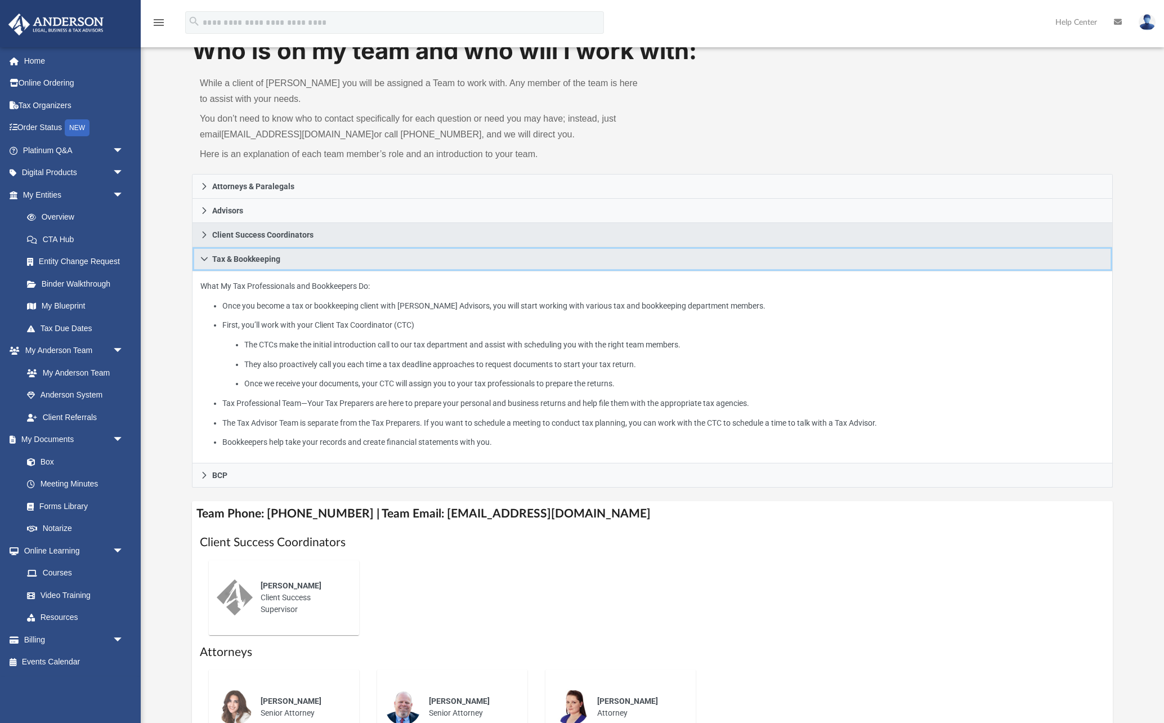
scroll to position [48, 0]
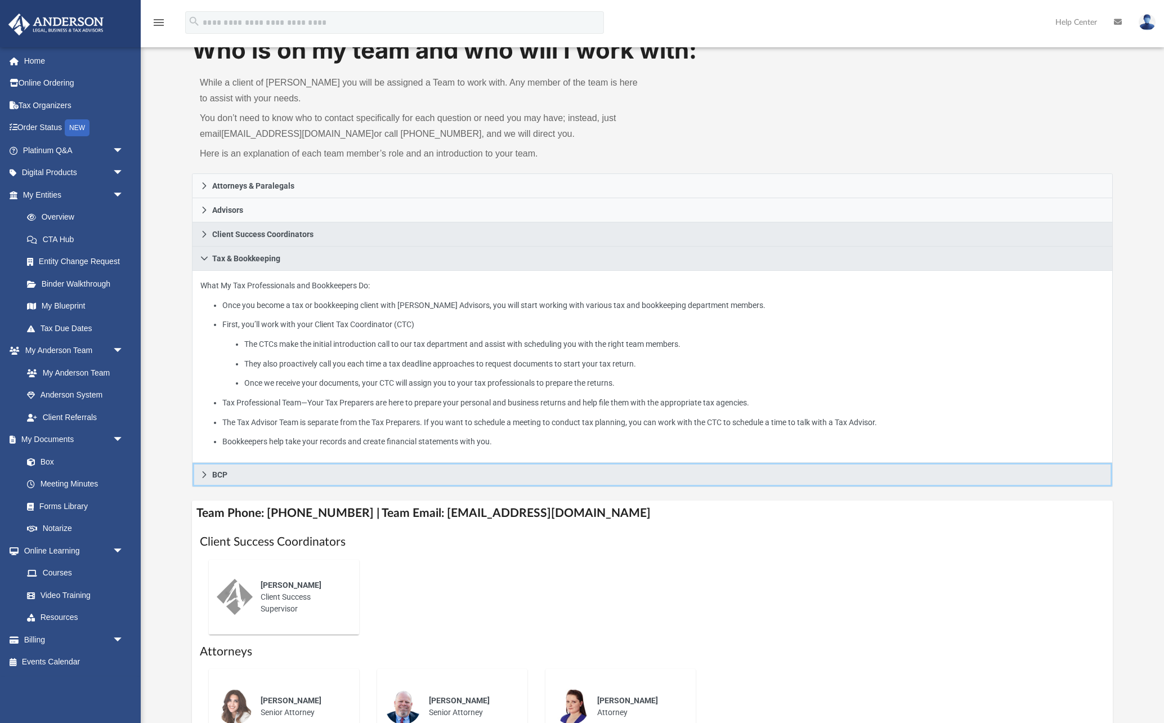
click at [200, 479] on link "BCP" at bounding box center [652, 475] width 921 height 24
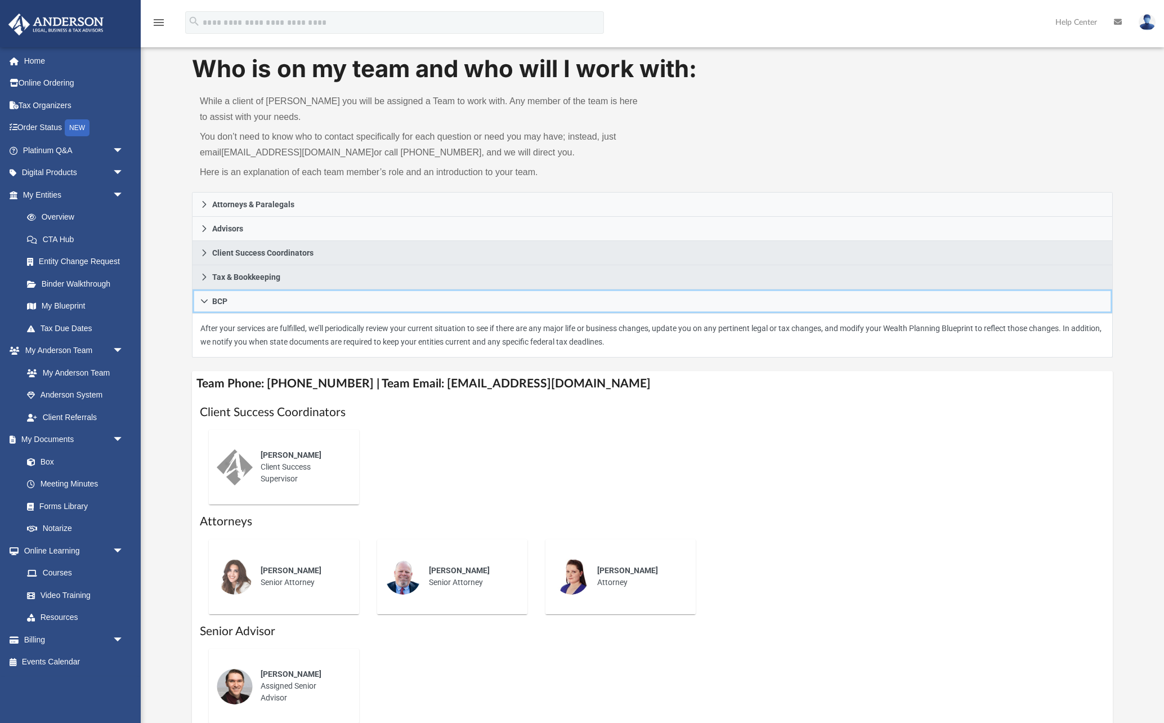
scroll to position [0, 0]
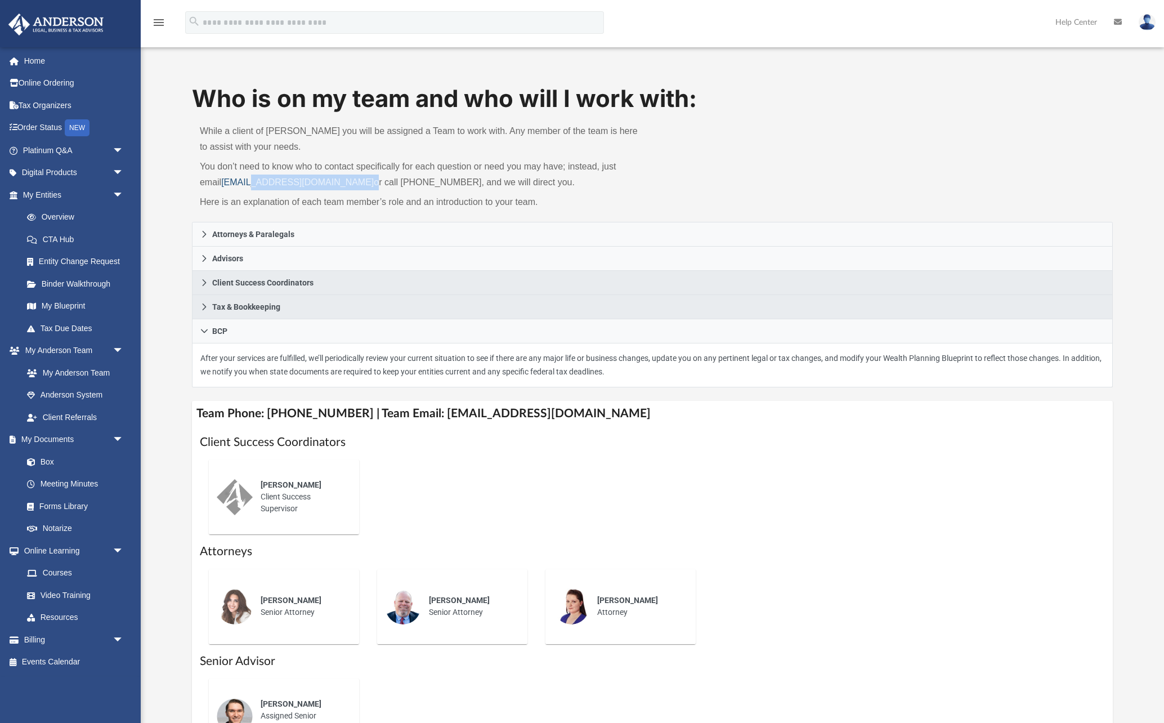
drag, startPoint x: 333, startPoint y: 183, endPoint x: 235, endPoint y: 186, distance: 98.0
click at [235, 186] on p "You don’t need to know who to contact specifically for each question or need yo…" at bounding box center [422, 175] width 445 height 32
drag, startPoint x: 316, startPoint y: 200, endPoint x: 323, endPoint y: 192, distance: 10.8
click at [317, 199] on p "Here is an explanation of each team member’s role and an introduction to your t…" at bounding box center [422, 202] width 445 height 16
drag, startPoint x: 332, startPoint y: 184, endPoint x: 221, endPoint y: 182, distance: 111.5
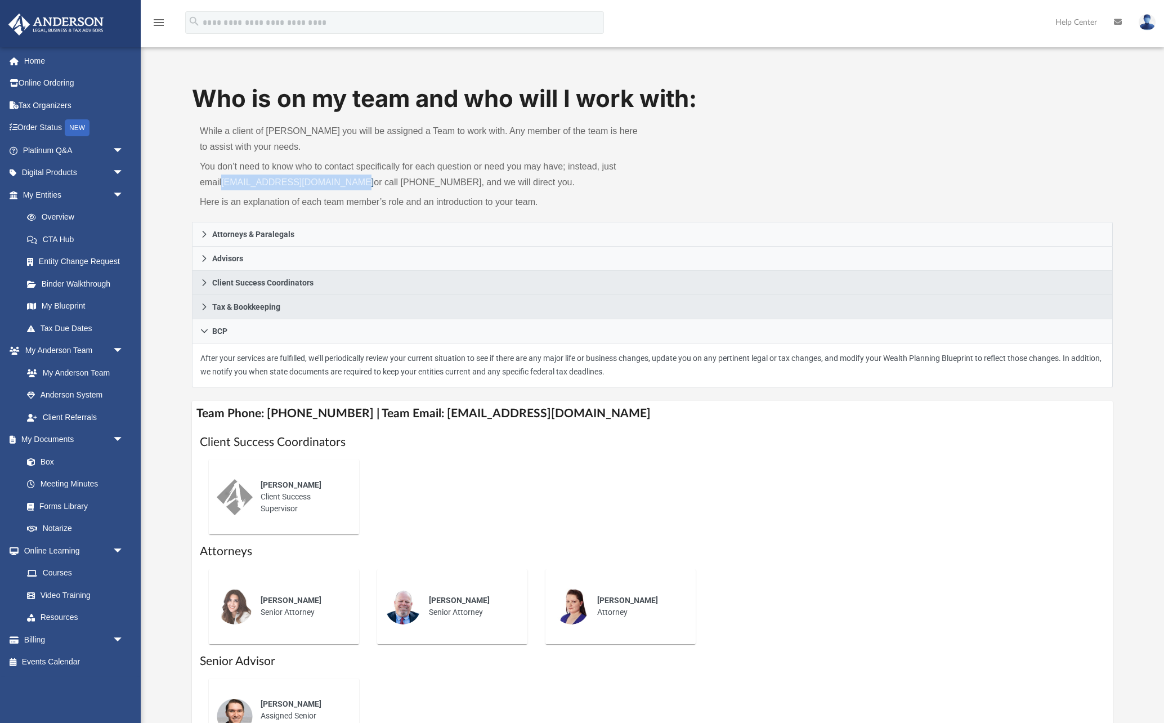
click at [190, 182] on div "Who is on my team and who will I work with: While a client of [PERSON_NAME] you…" at bounding box center [652, 426] width 1023 height 688
copy link "[EMAIL_ADDRESS][DOMAIN_NAME]"
click at [263, 605] on div "[PERSON_NAME]" at bounding box center [302, 600] width 83 height 12
